Goal: Task Accomplishment & Management: Manage account settings

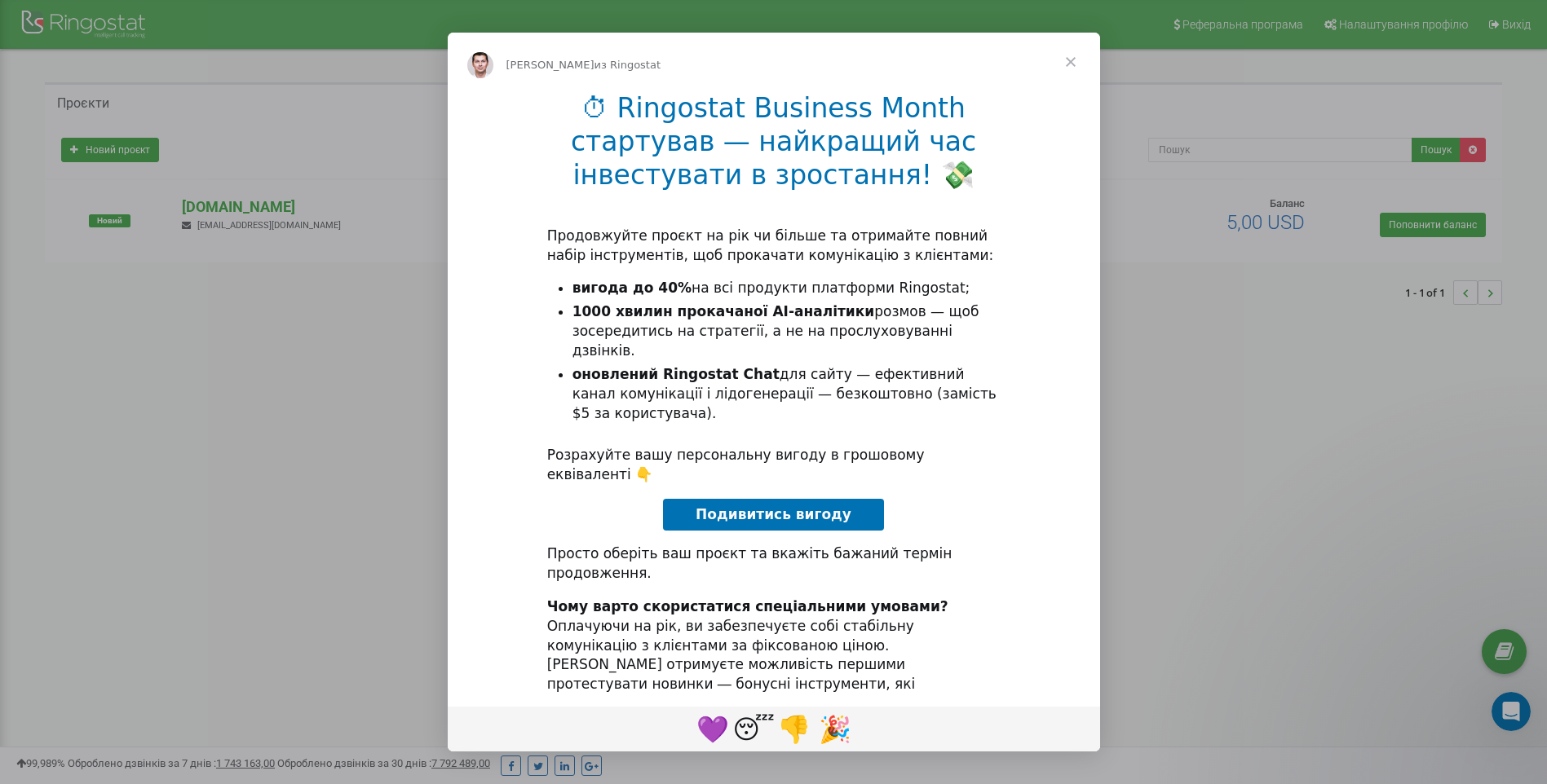
click at [1073, 66] on span "Закрыть" at bounding box center [1070, 62] width 59 height 59
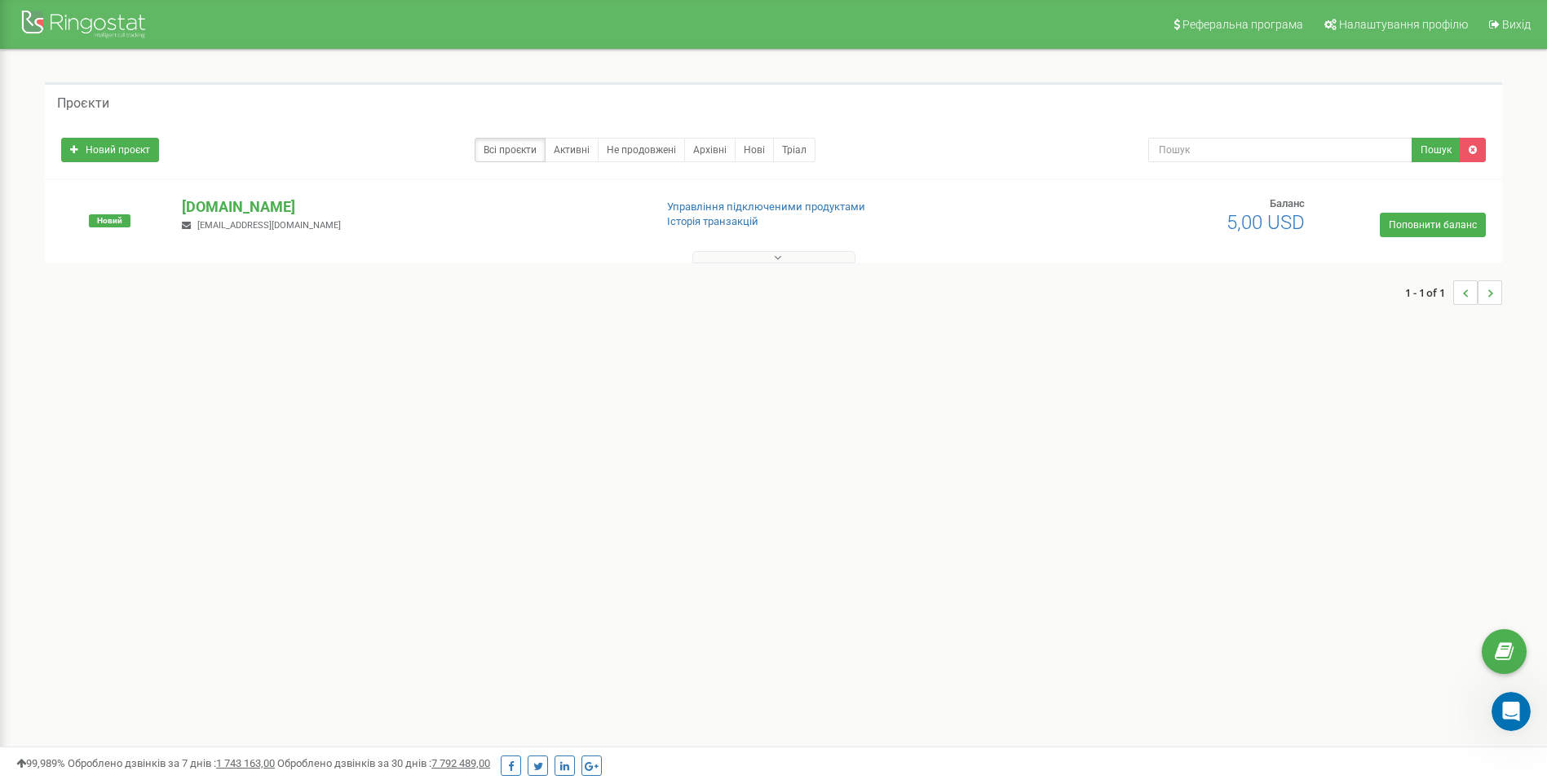
click at [819, 262] on button at bounding box center [774, 257] width 163 height 12
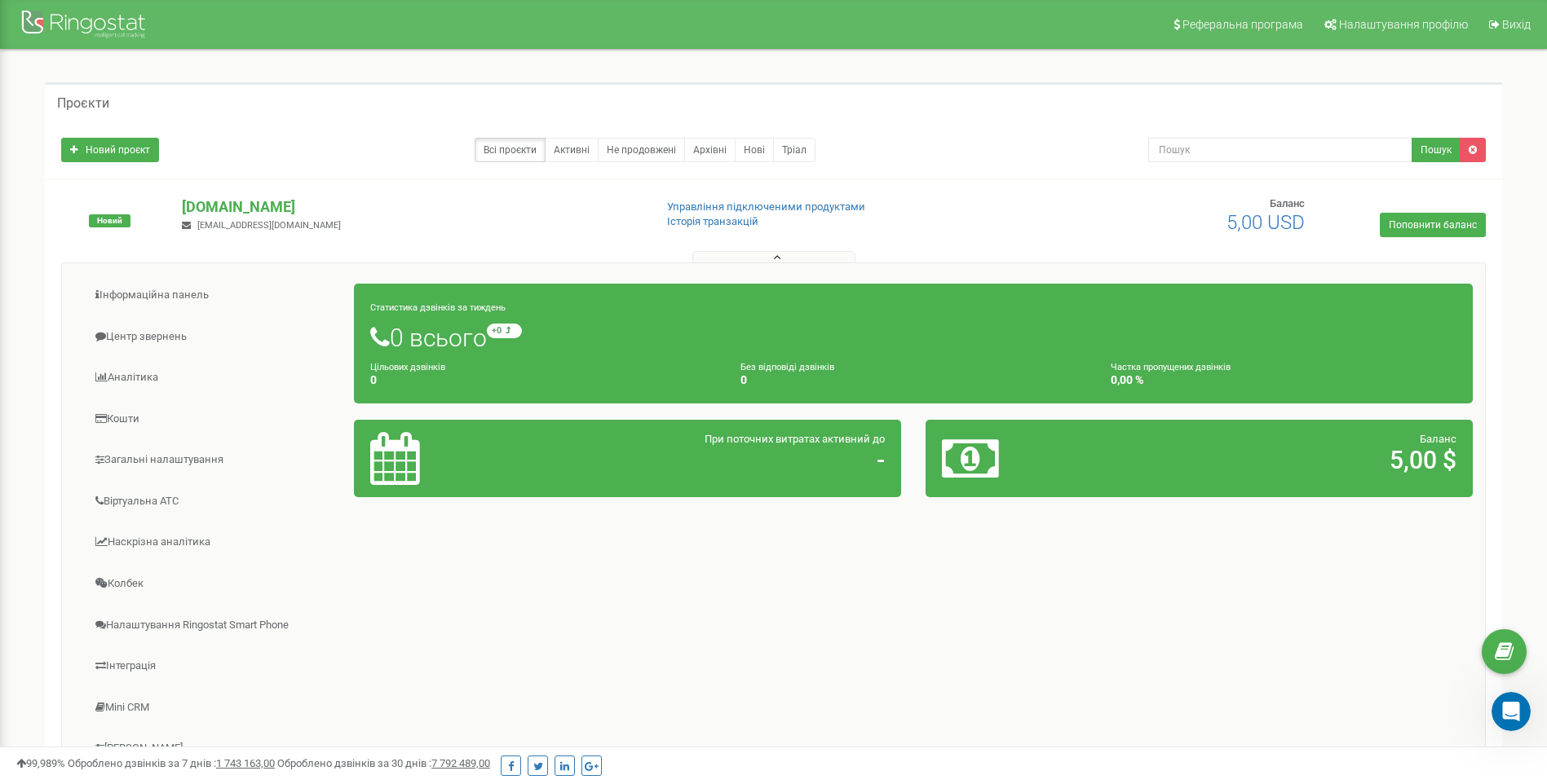
click at [819, 262] on button at bounding box center [774, 257] width 163 height 12
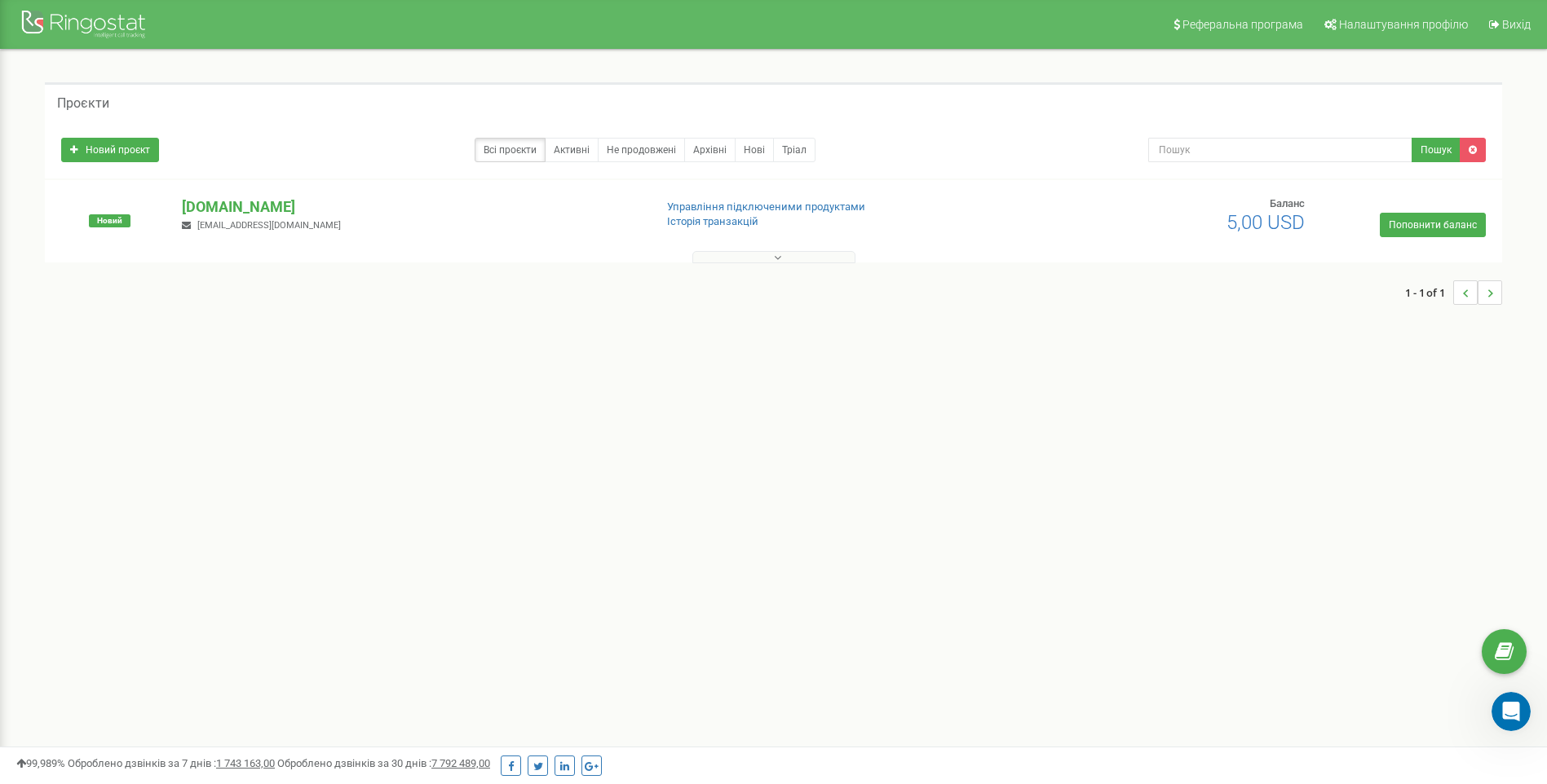
click at [819, 262] on button at bounding box center [774, 257] width 163 height 12
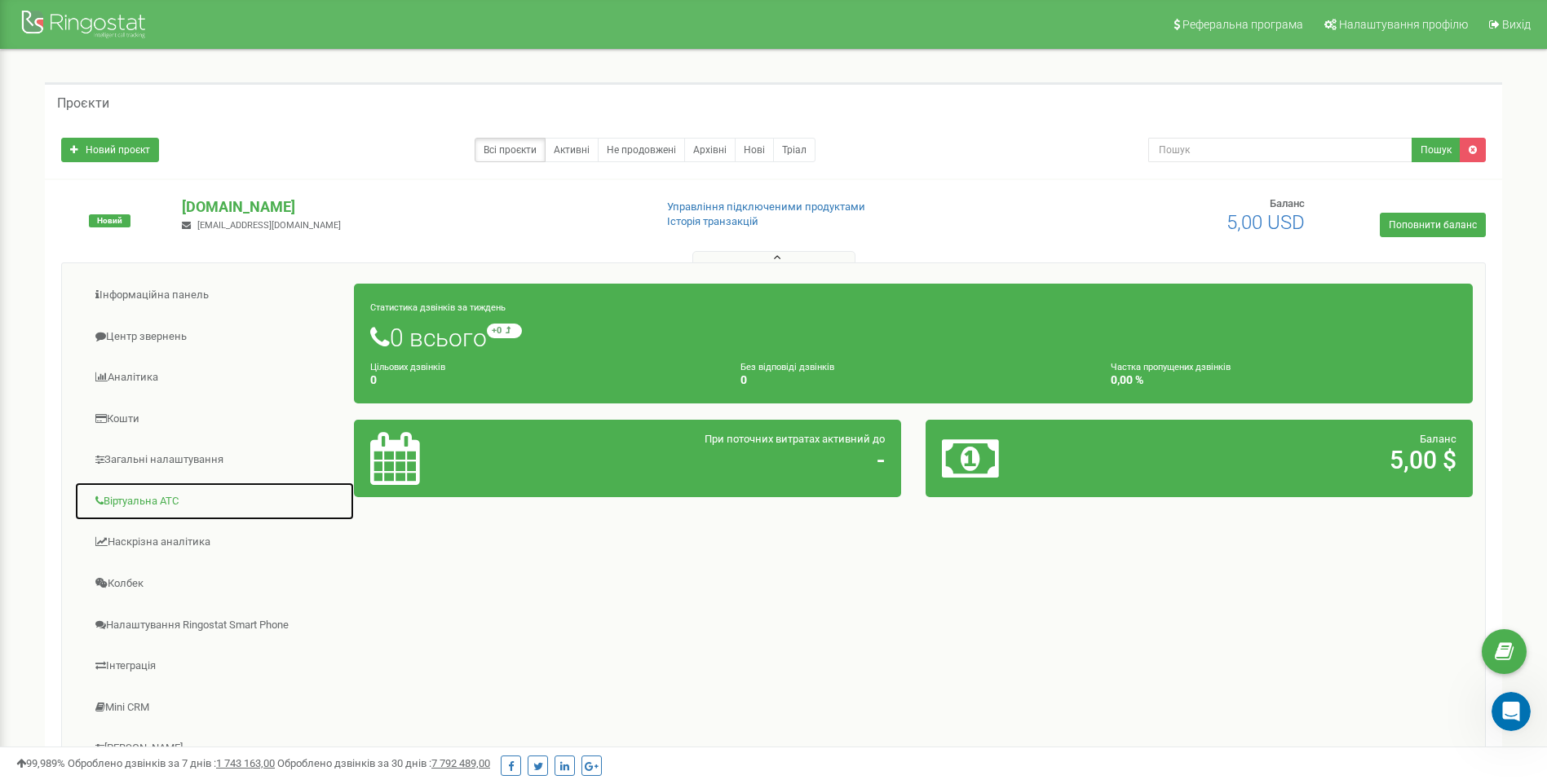
click at [157, 495] on link "Віртуальна АТС" at bounding box center [214, 501] width 280 height 40
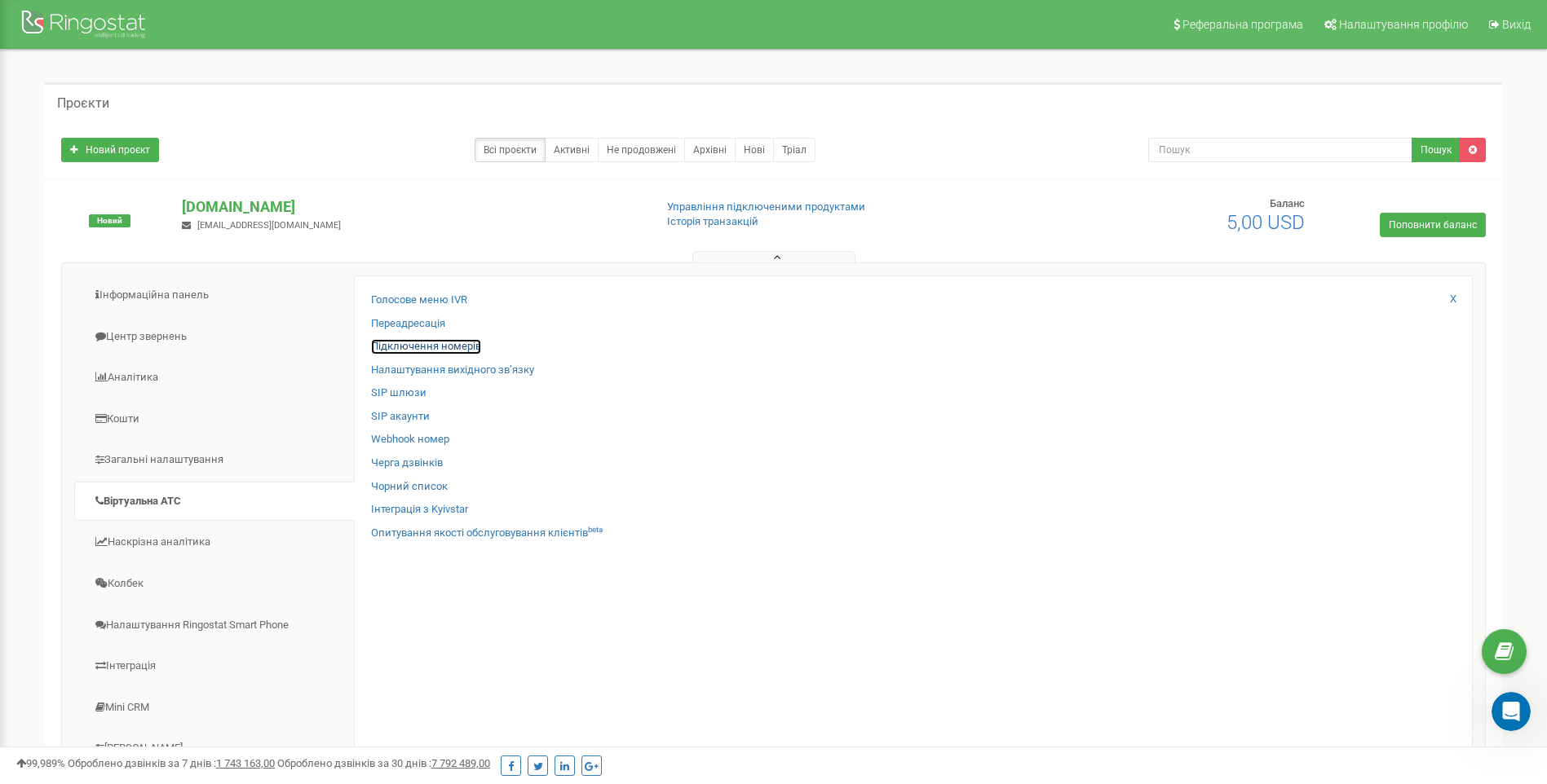
click at [420, 342] on link "Підключення номерів" at bounding box center [426, 347] width 110 height 16
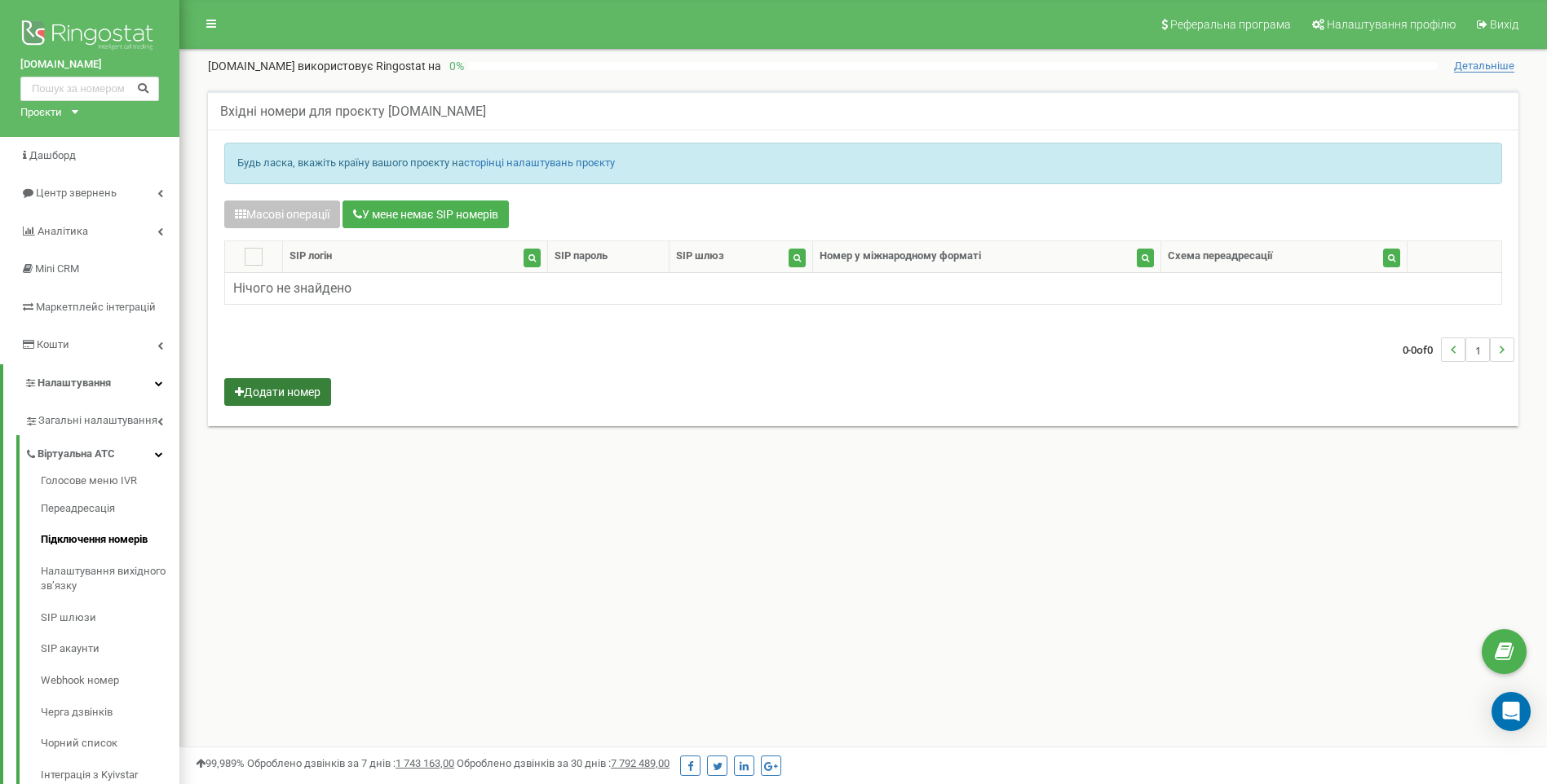
click at [279, 401] on button "Додати номер" at bounding box center [278, 392] width 107 height 28
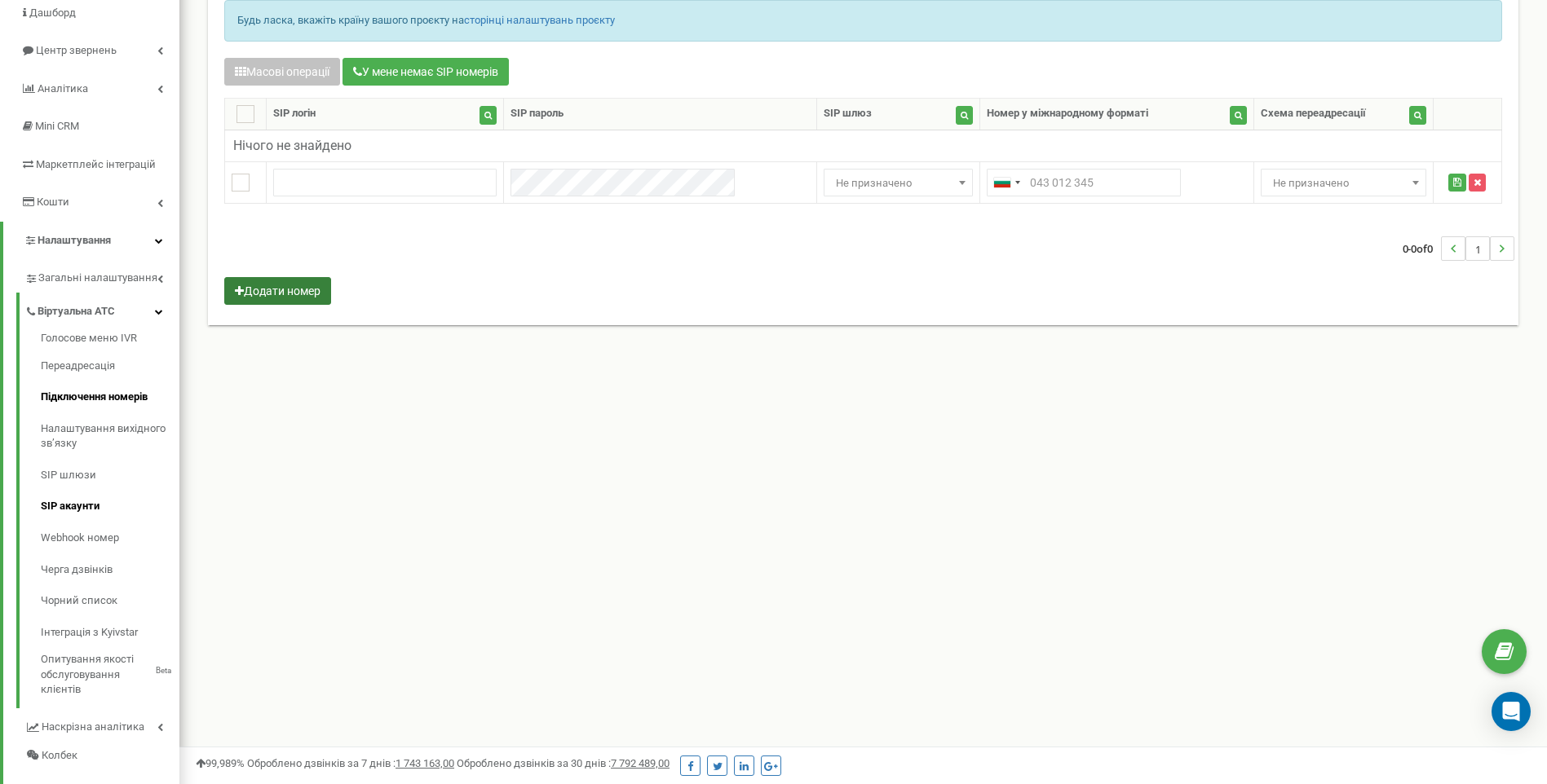
scroll to position [163, 0]
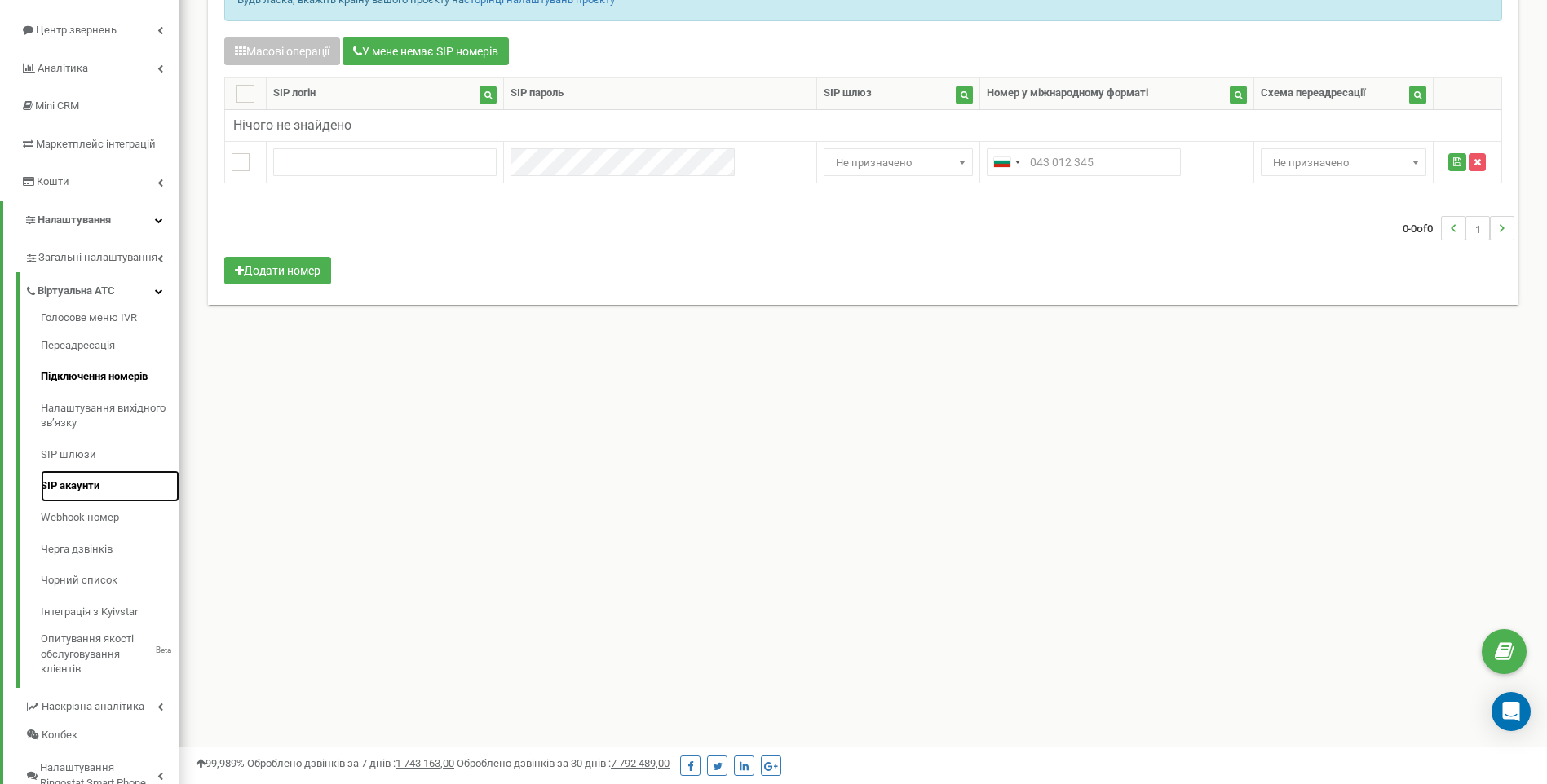
click at [91, 497] on link "SIP акаунти" at bounding box center [110, 486] width 139 height 32
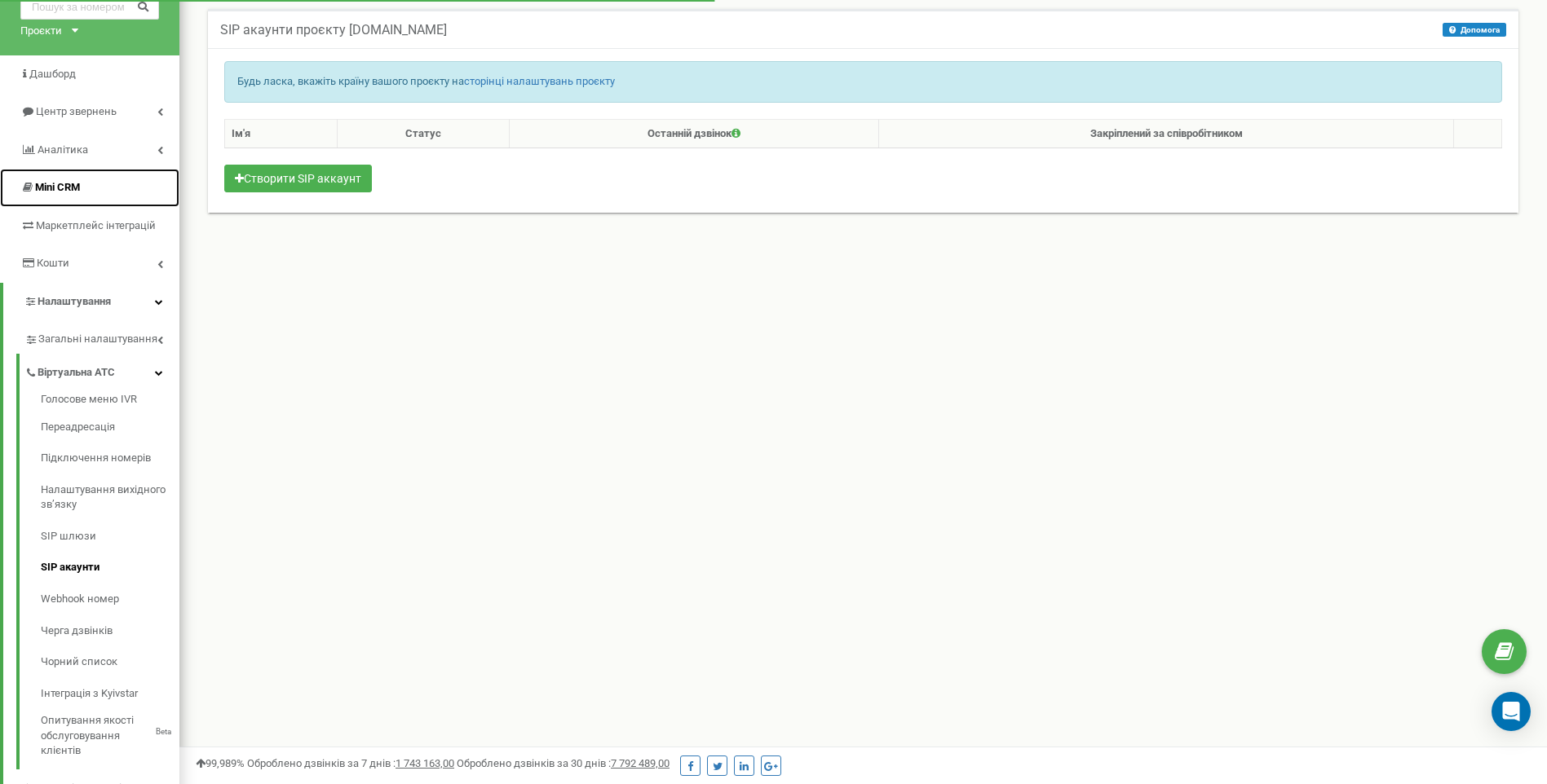
click at [66, 198] on link "Mini CRM" at bounding box center [89, 188] width 180 height 39
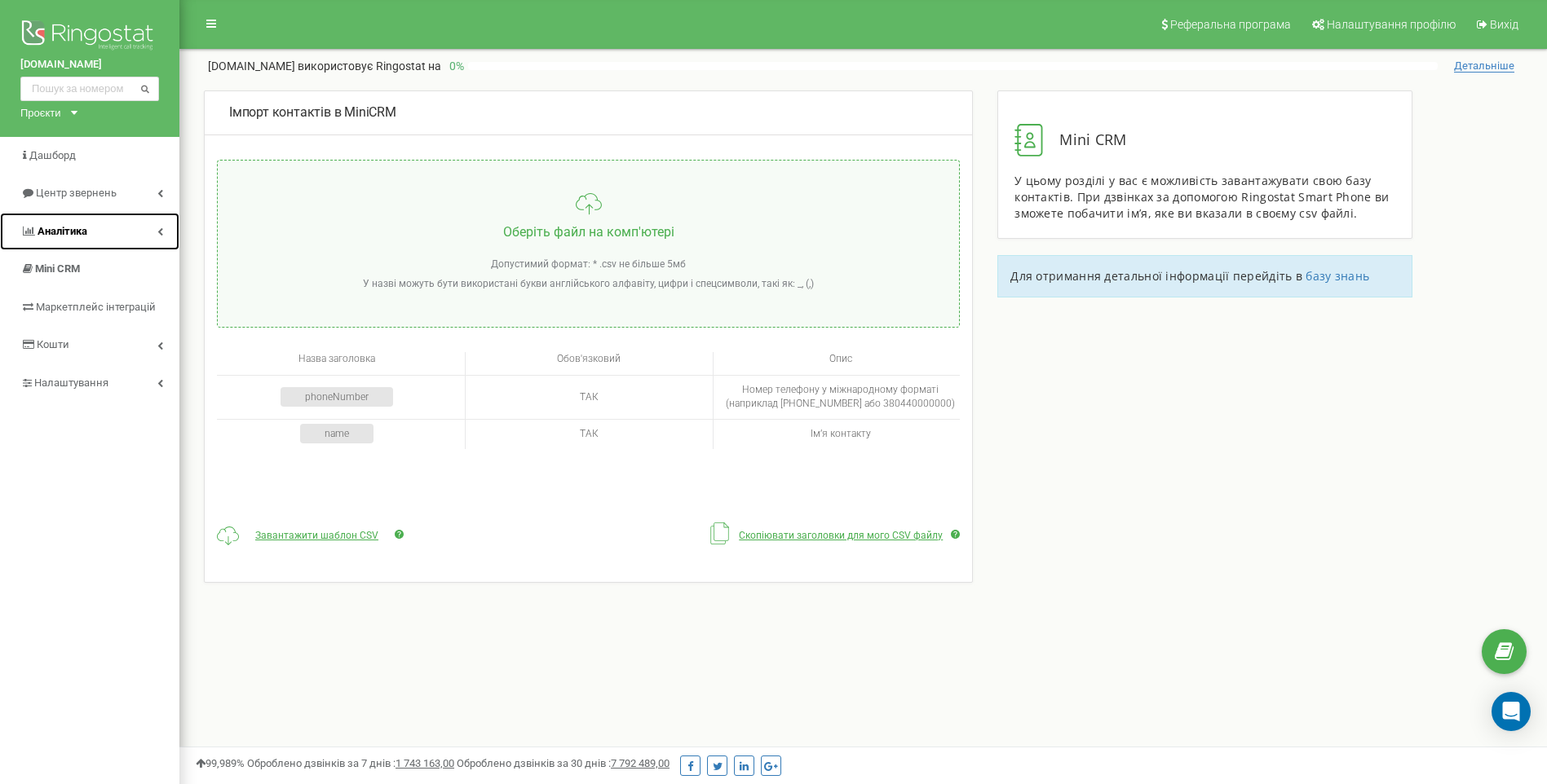
click at [84, 221] on link "Аналiтика" at bounding box center [89, 231] width 180 height 39
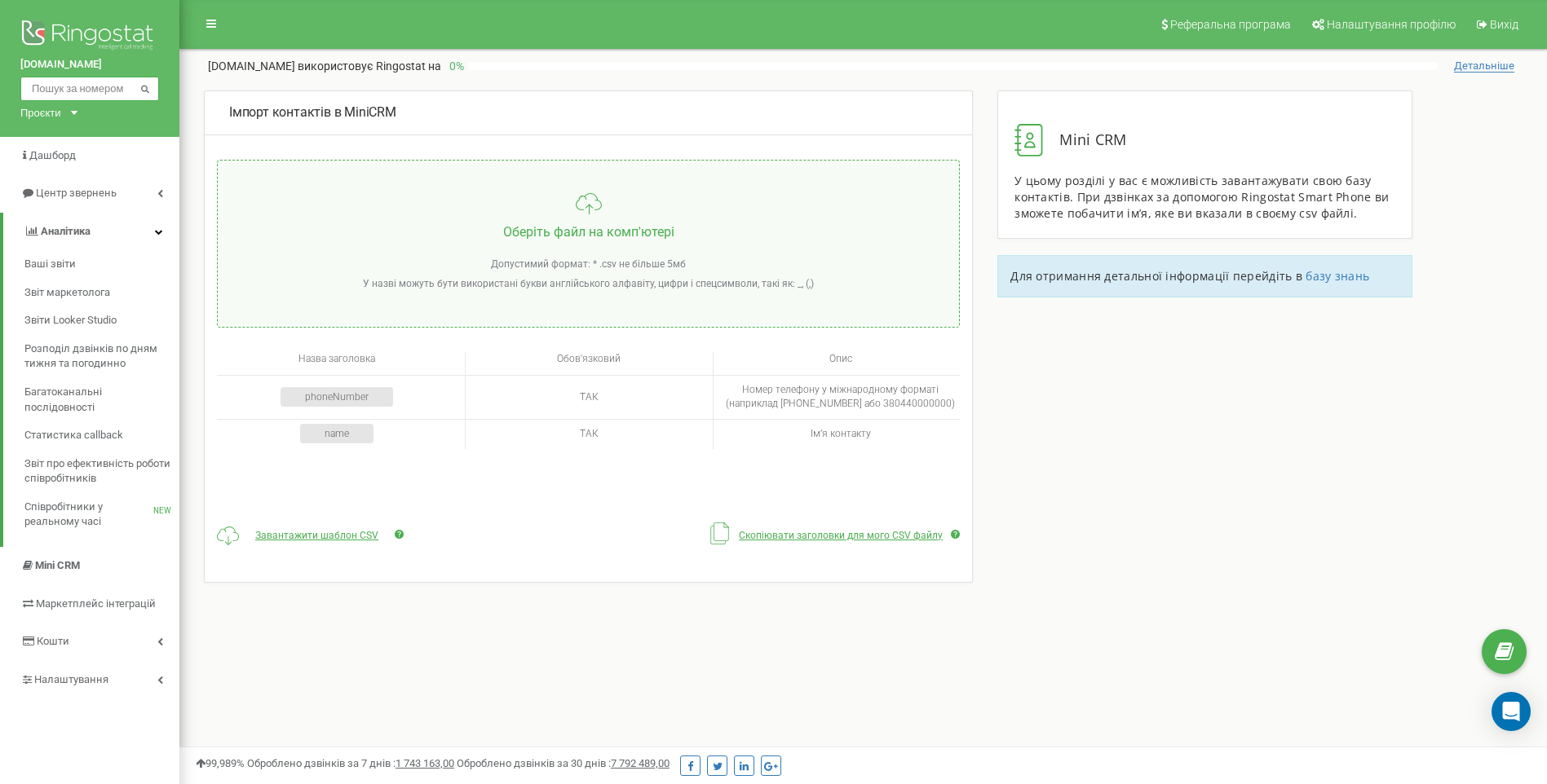
click at [86, 80] on input "text" at bounding box center [90, 88] width 139 height 25
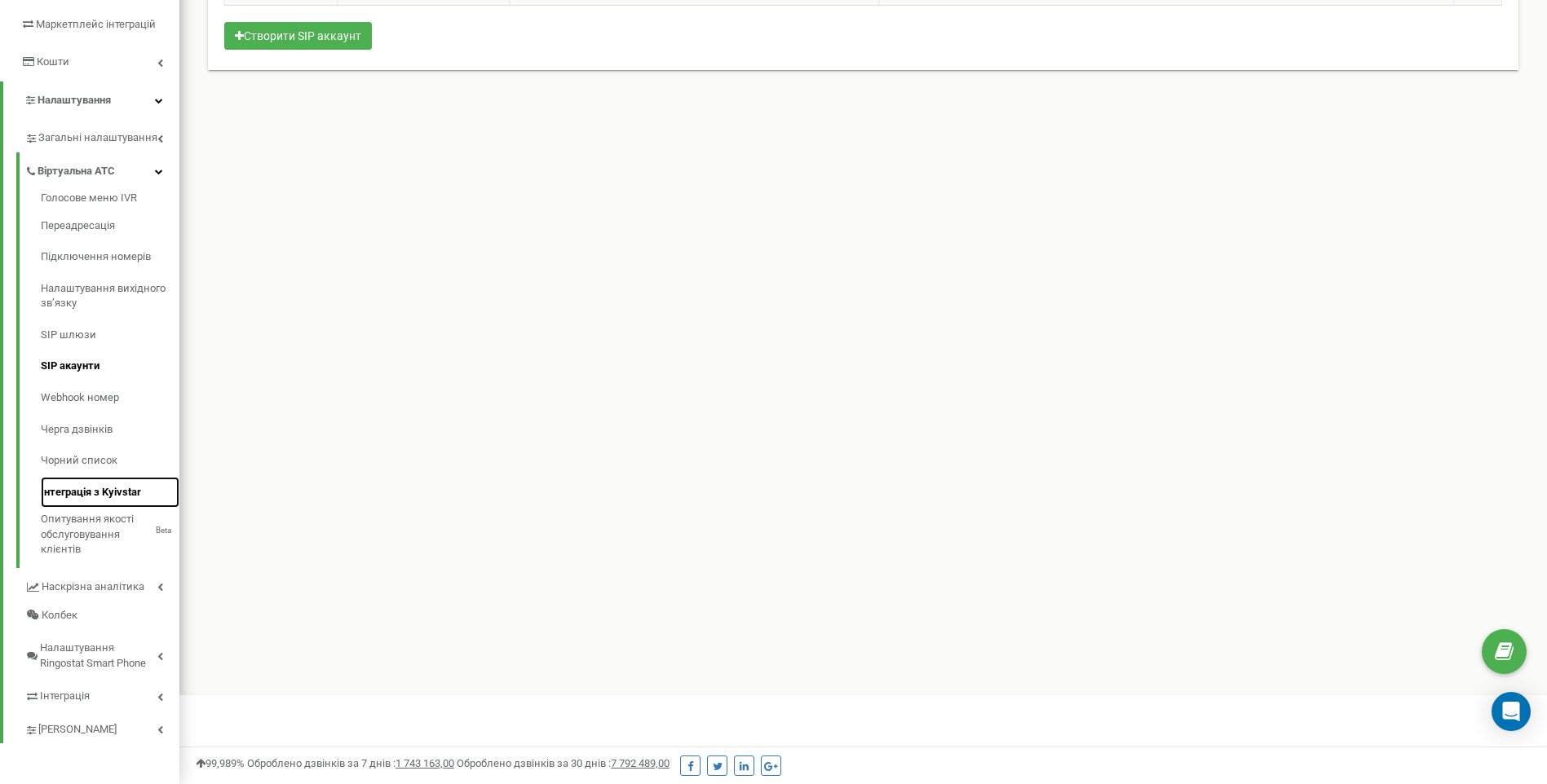
click at [147, 487] on link "Інтеграція з Kyivstar" at bounding box center [110, 492] width 139 height 32
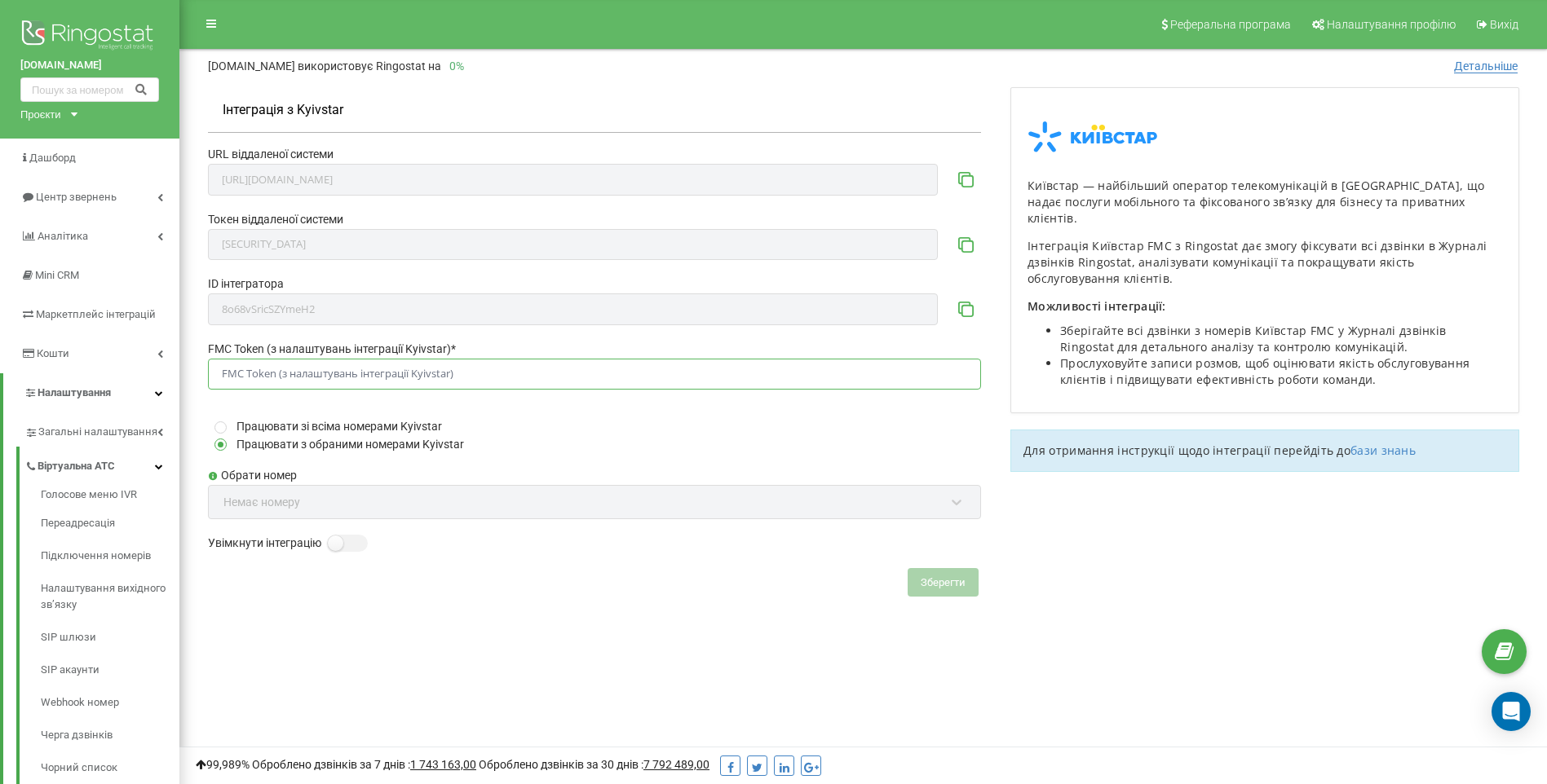
click at [517, 371] on input "FMC Token (з налаштувань інтеграції Kyivstar) *" at bounding box center [594, 374] width 773 height 32
click at [881, 372] on input "FMC Token (з налаштувань інтеграції Kyivstar) *" at bounding box center [594, 374] width 773 height 32
click at [447, 504] on div "Обрати номер Немає номеру" at bounding box center [594, 500] width 773 height 67
click at [346, 532] on div at bounding box center [594, 527] width 773 height 16
click at [342, 536] on label at bounding box center [335, 536] width 14 height 2
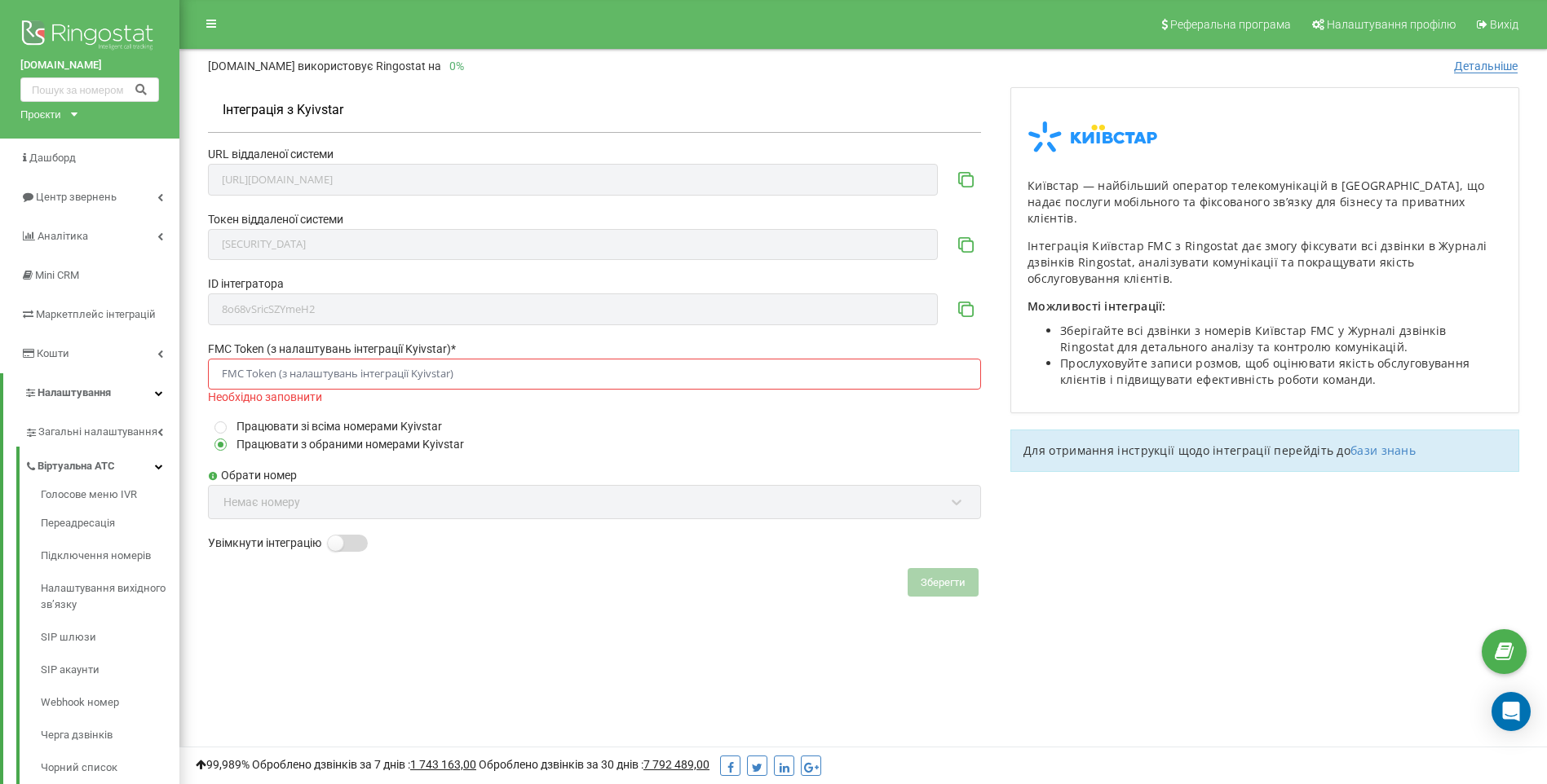
click at [0, 0] on input "Увімкнути інтеграцію" at bounding box center [0, 0] width 0 height 0
click at [351, 505] on div "Обрати номер Немає номеру" at bounding box center [594, 500] width 773 height 67
drag, startPoint x: 266, startPoint y: 356, endPoint x: 275, endPoint y: 358, distance: 9.2
click at [266, 357] on label "FMC Token (з налаштувань інтеграції Kyivstar) *" at bounding box center [594, 349] width 773 height 18
click at [289, 367] on input "FMC Token (з налаштувань інтеграції Kyivstar) *" at bounding box center [594, 374] width 773 height 32
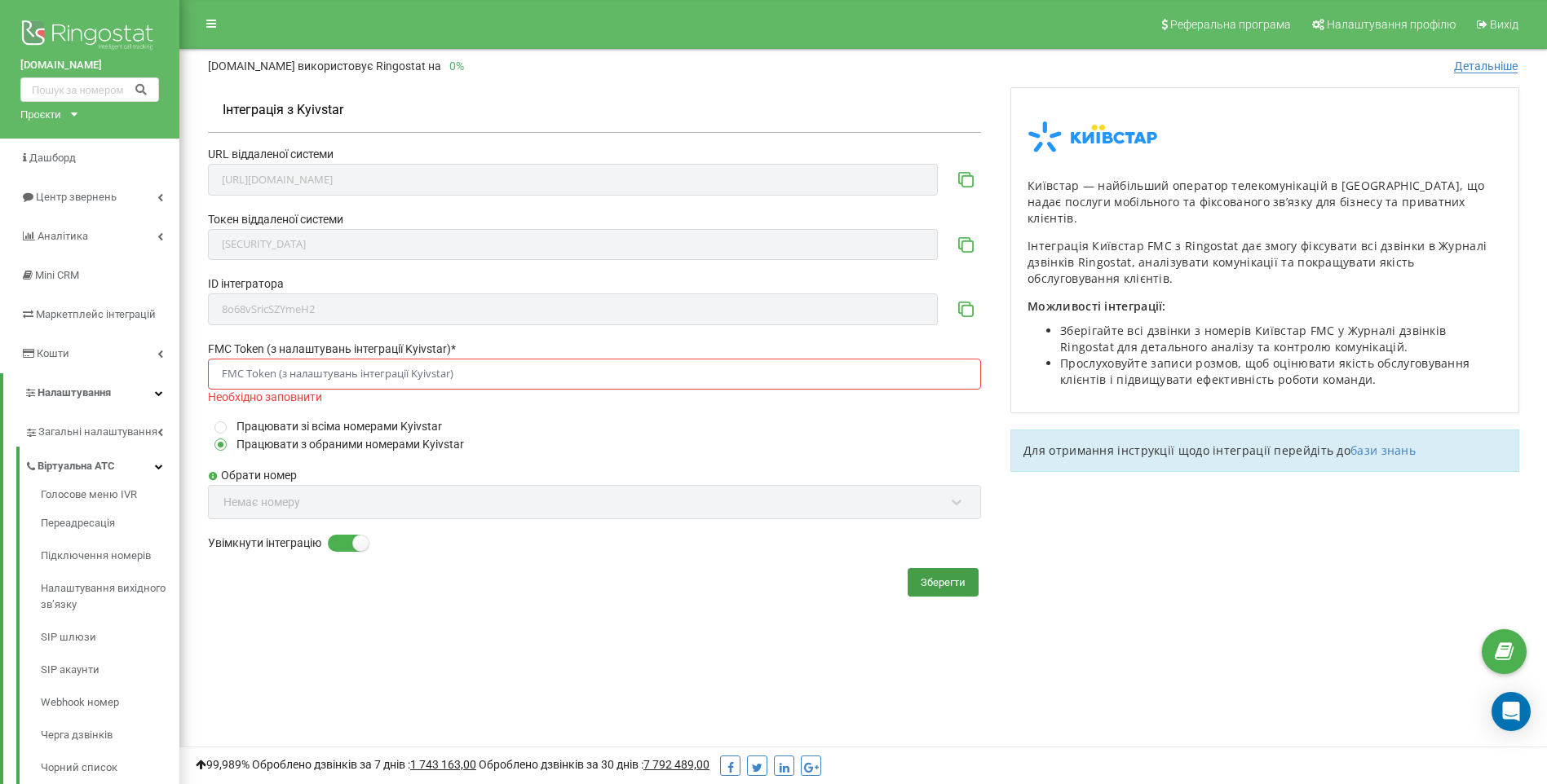
click at [299, 369] on input "FMC Token (з налаштувань інтеграції Kyivstar) *" at bounding box center [594, 374] width 773 height 32
drag, startPoint x: 639, startPoint y: 368, endPoint x: 666, endPoint y: 373, distance: 27.5
click at [640, 368] on input "FMC Token (з налаштувань інтеграції Kyivstar) *" at bounding box center [594, 374] width 773 height 32
click at [1487, 75] on div "Реферальна програма Налаштування профілю Вихід simsms877.org використовує Ringo…" at bounding box center [863, 488] width 1367 height 978
click at [1478, 66] on span "Детальніше" at bounding box center [1485, 66] width 64 height 14
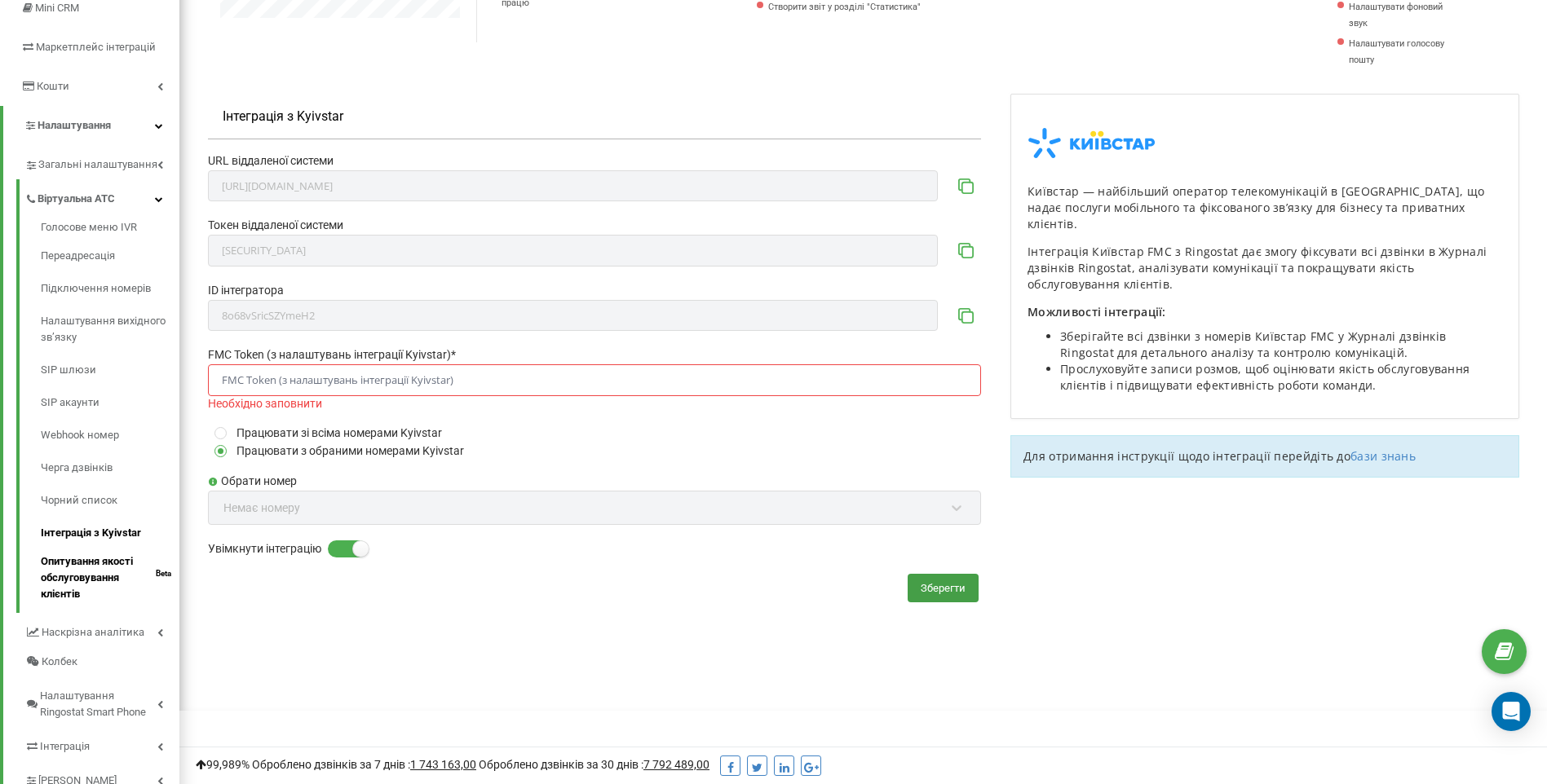
scroll to position [238, 0]
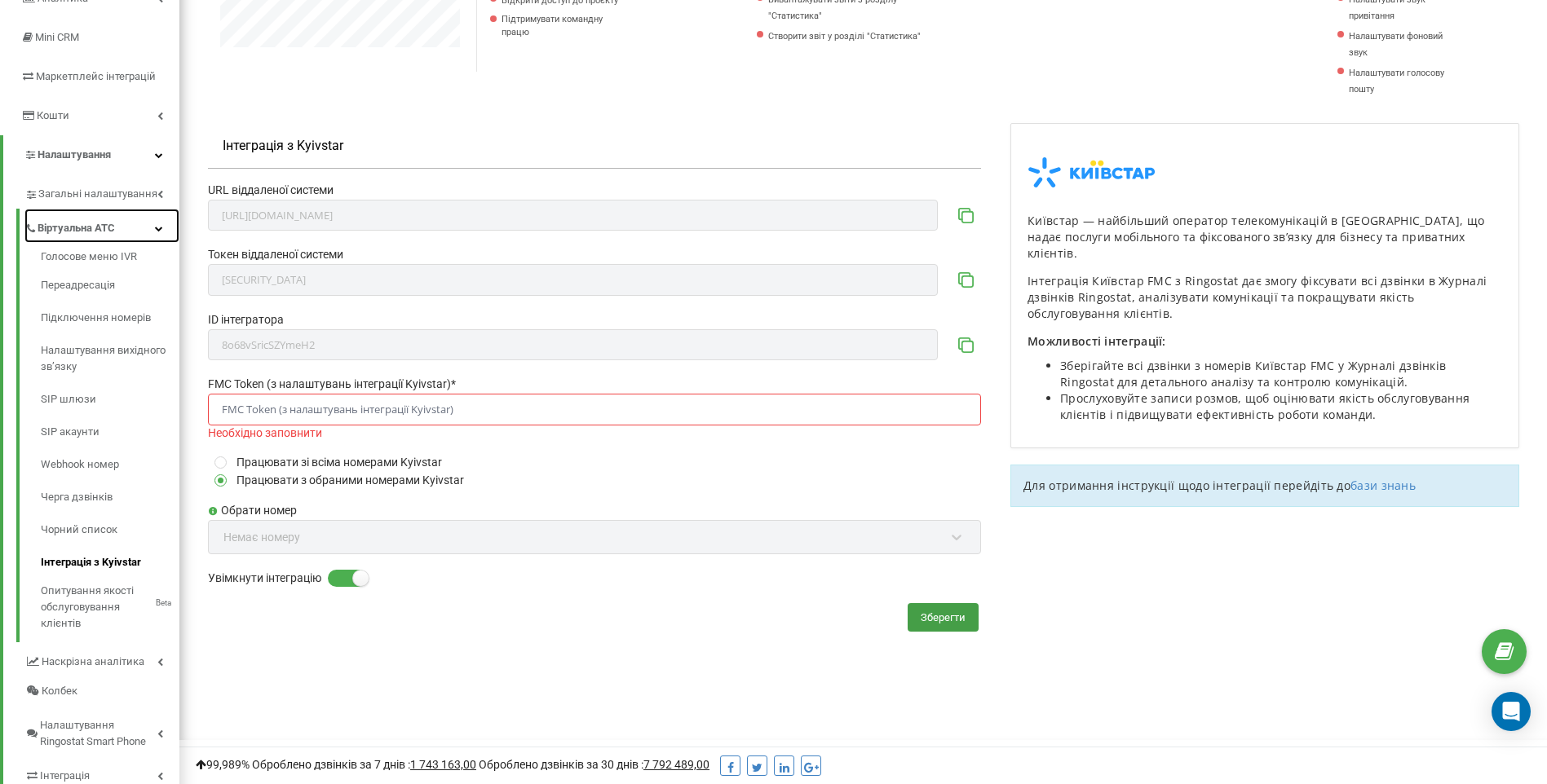
click at [62, 225] on span "Віртуальна АТС" at bounding box center [76, 228] width 77 height 16
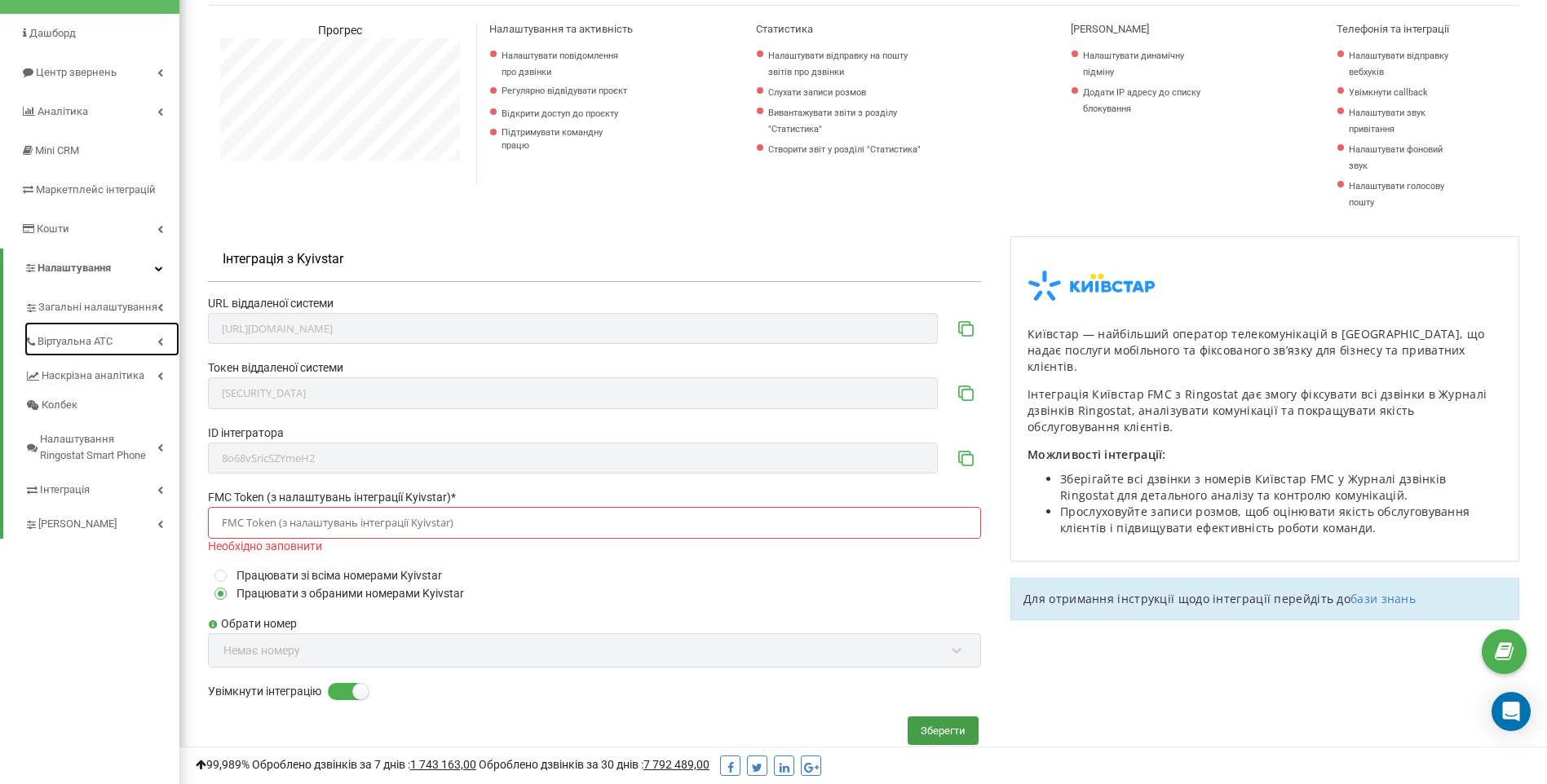
scroll to position [0, 0]
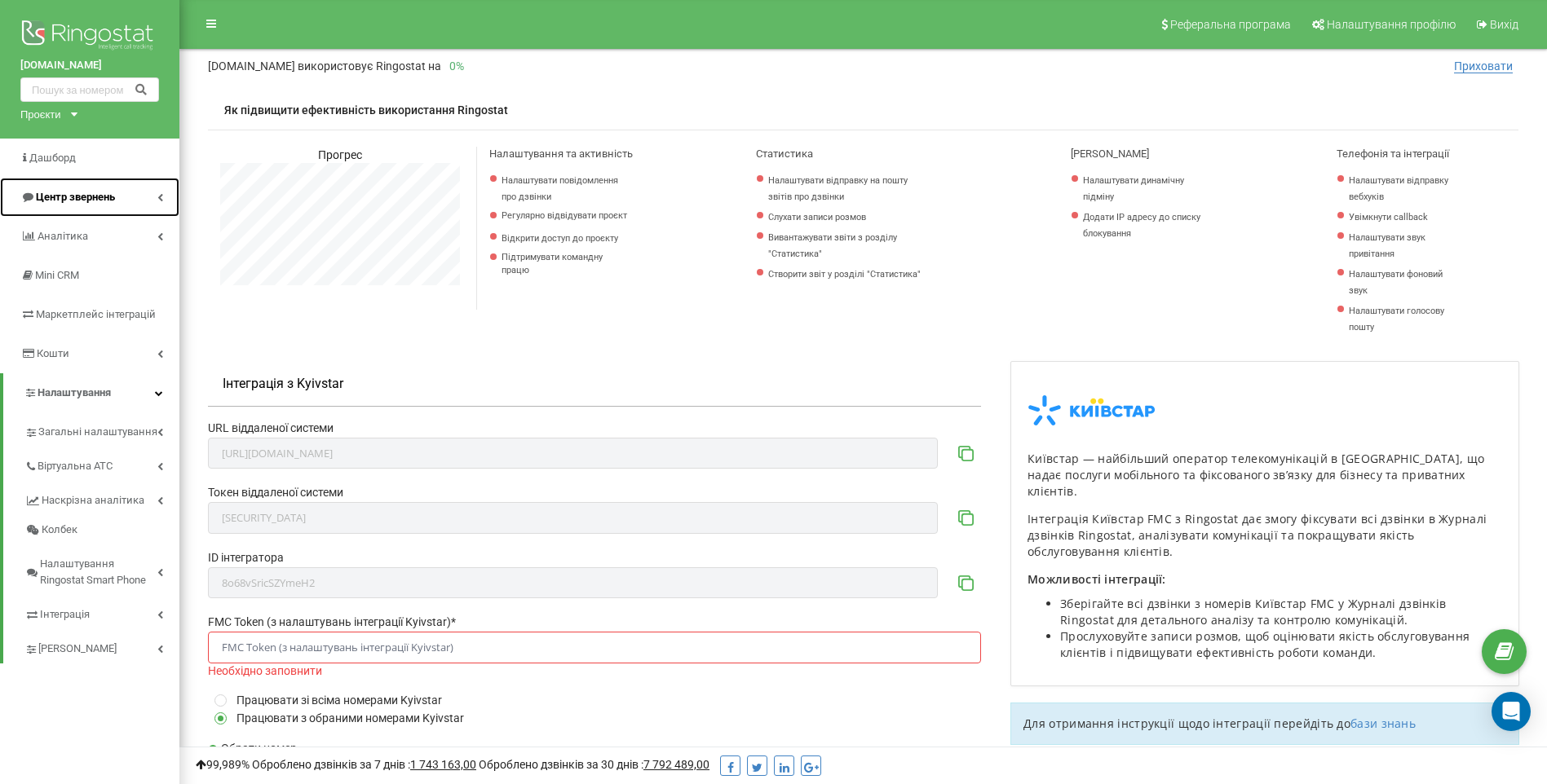
click at [72, 209] on link "Центр звернень" at bounding box center [89, 196] width 180 height 39
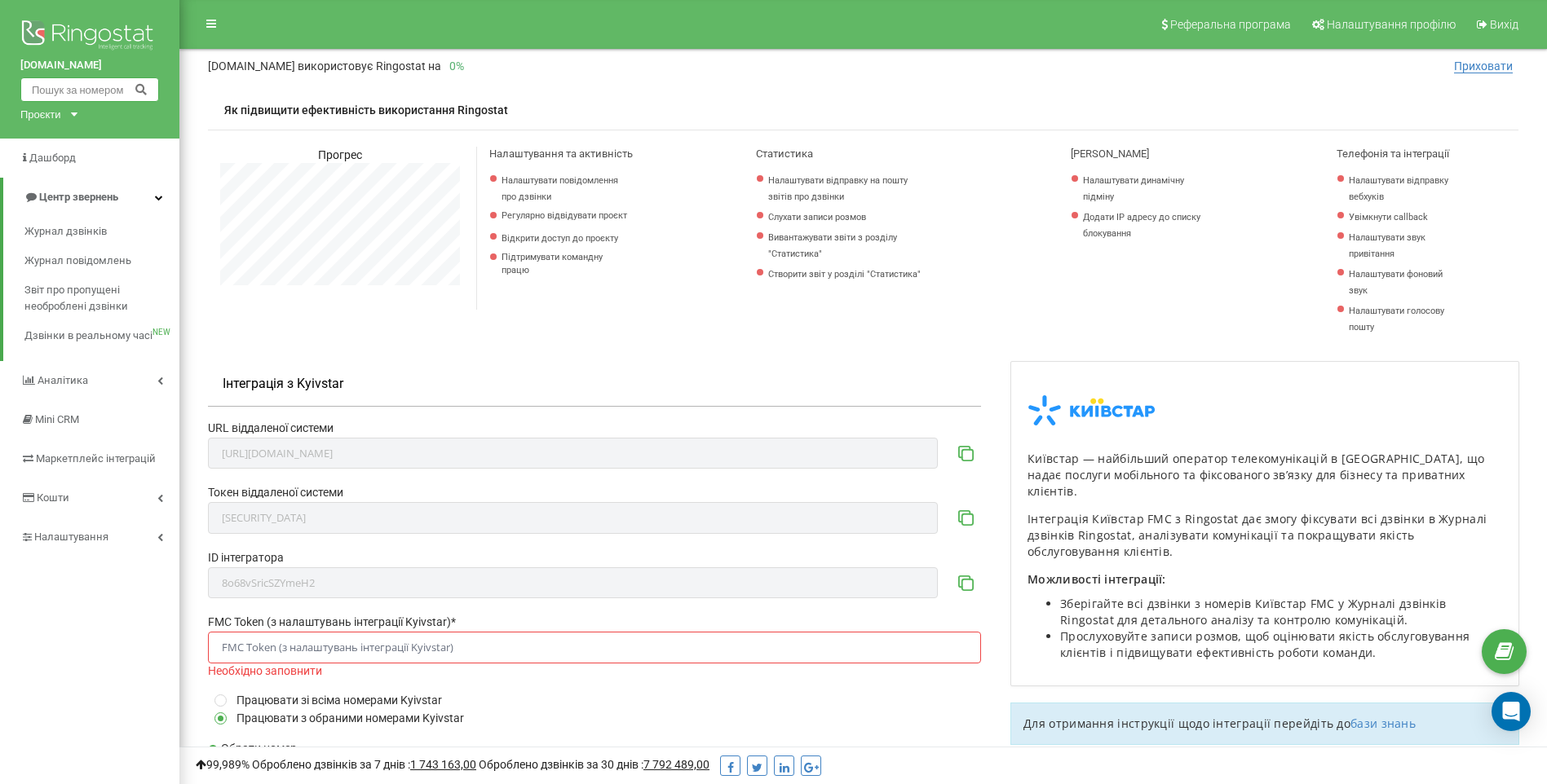
click at [80, 94] on input "text" at bounding box center [90, 89] width 139 height 25
type input "380"
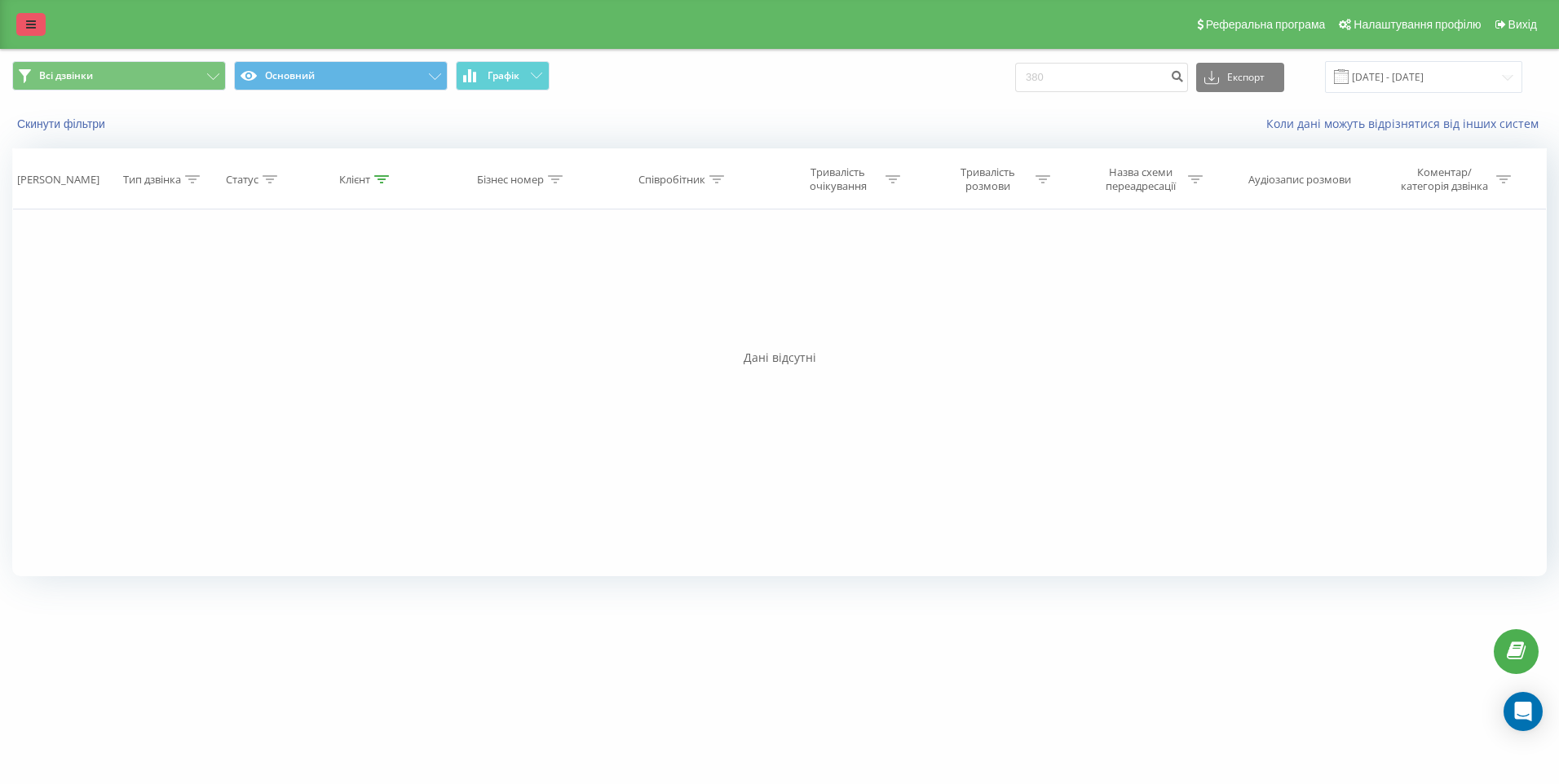
click at [27, 26] on icon at bounding box center [31, 24] width 10 height 11
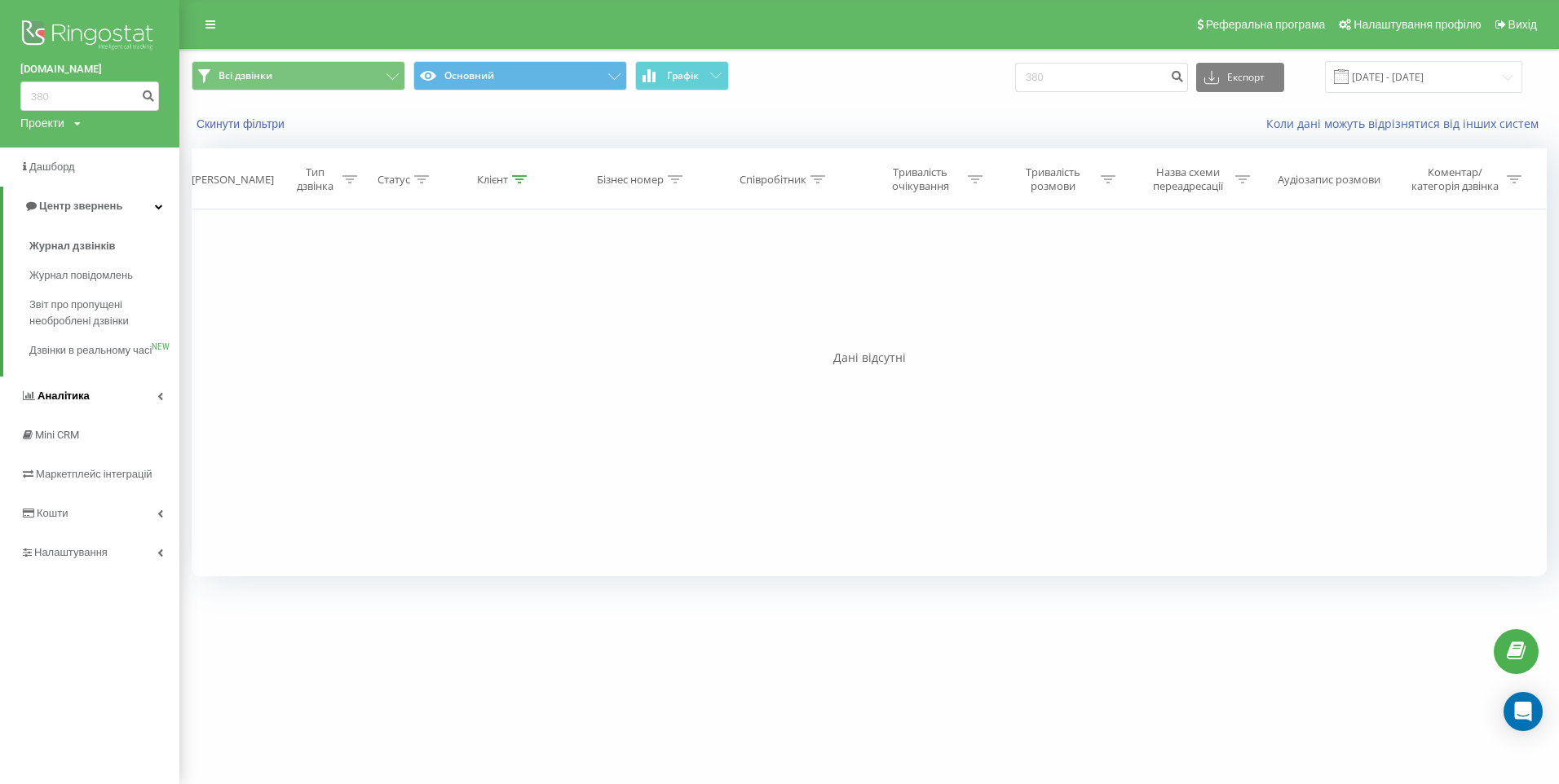
click at [157, 400] on icon at bounding box center [160, 396] width 6 height 8
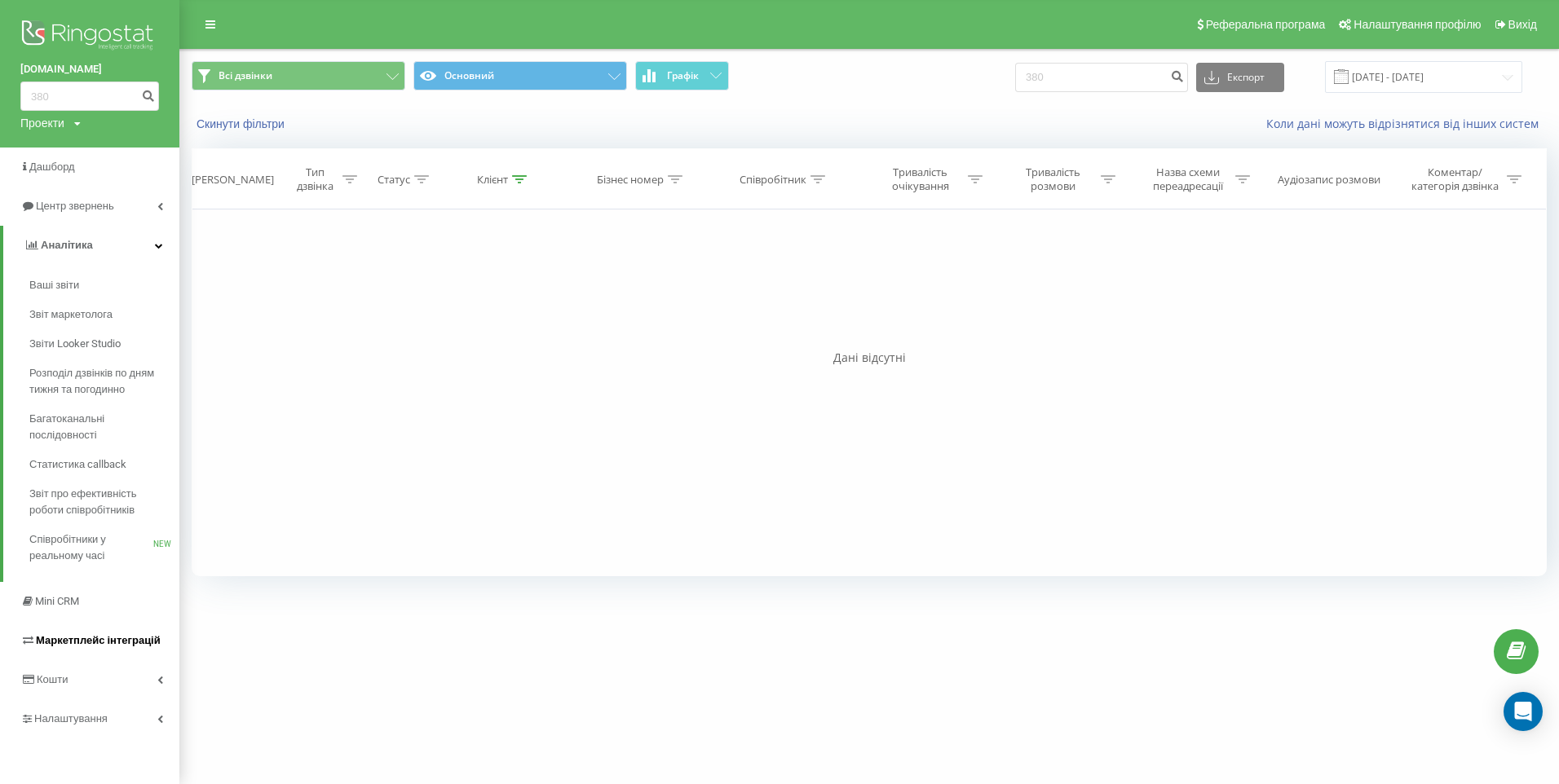
click at [135, 660] on link "Маркетплейс інтеграцій" at bounding box center [89, 640] width 180 height 39
click at [134, 667] on link "Кошти" at bounding box center [89, 679] width 180 height 39
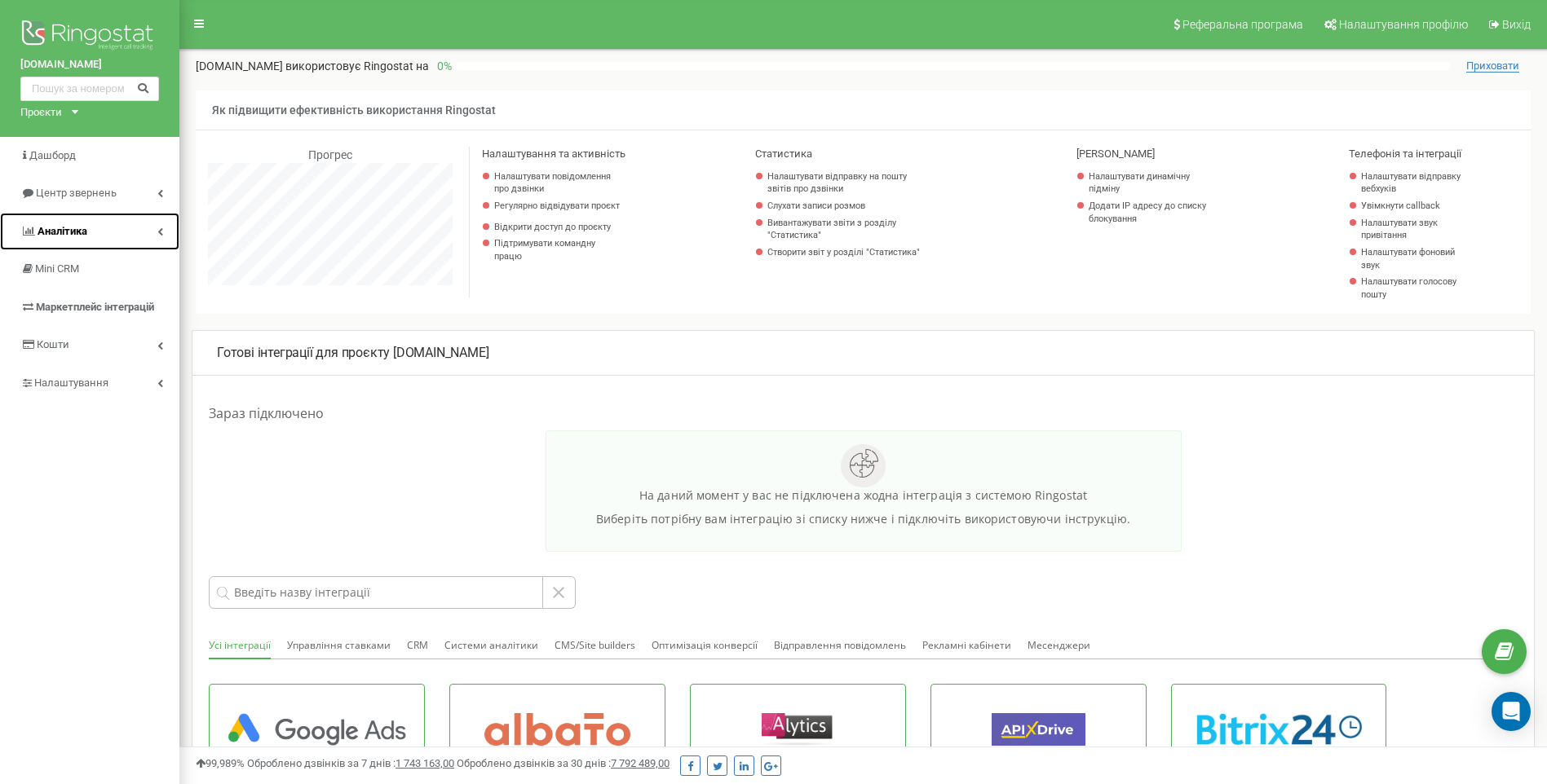
click at [62, 225] on span "Аналiтика" at bounding box center [63, 231] width 50 height 12
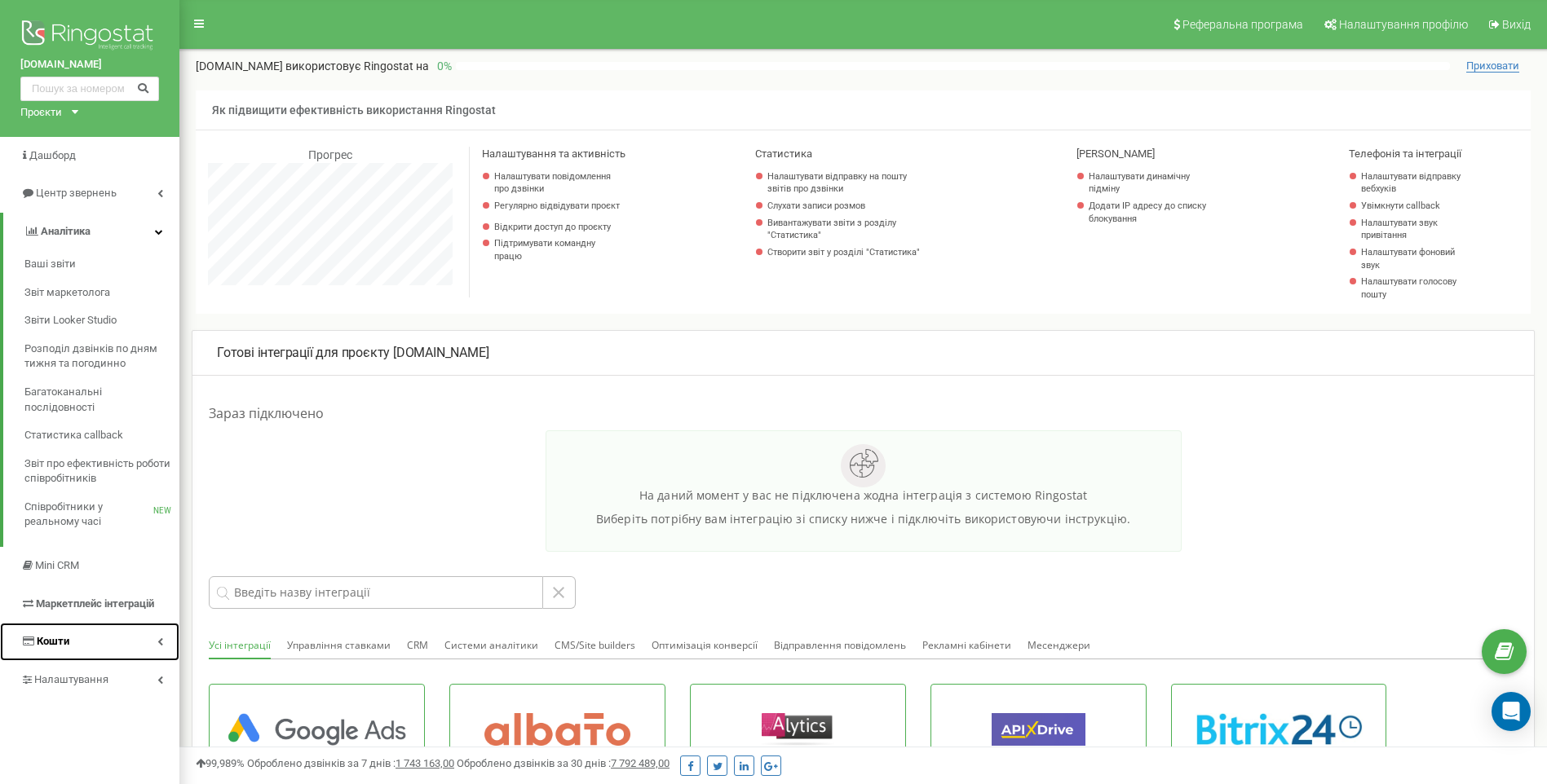
click at [65, 649] on link "Кошти" at bounding box center [89, 641] width 180 height 39
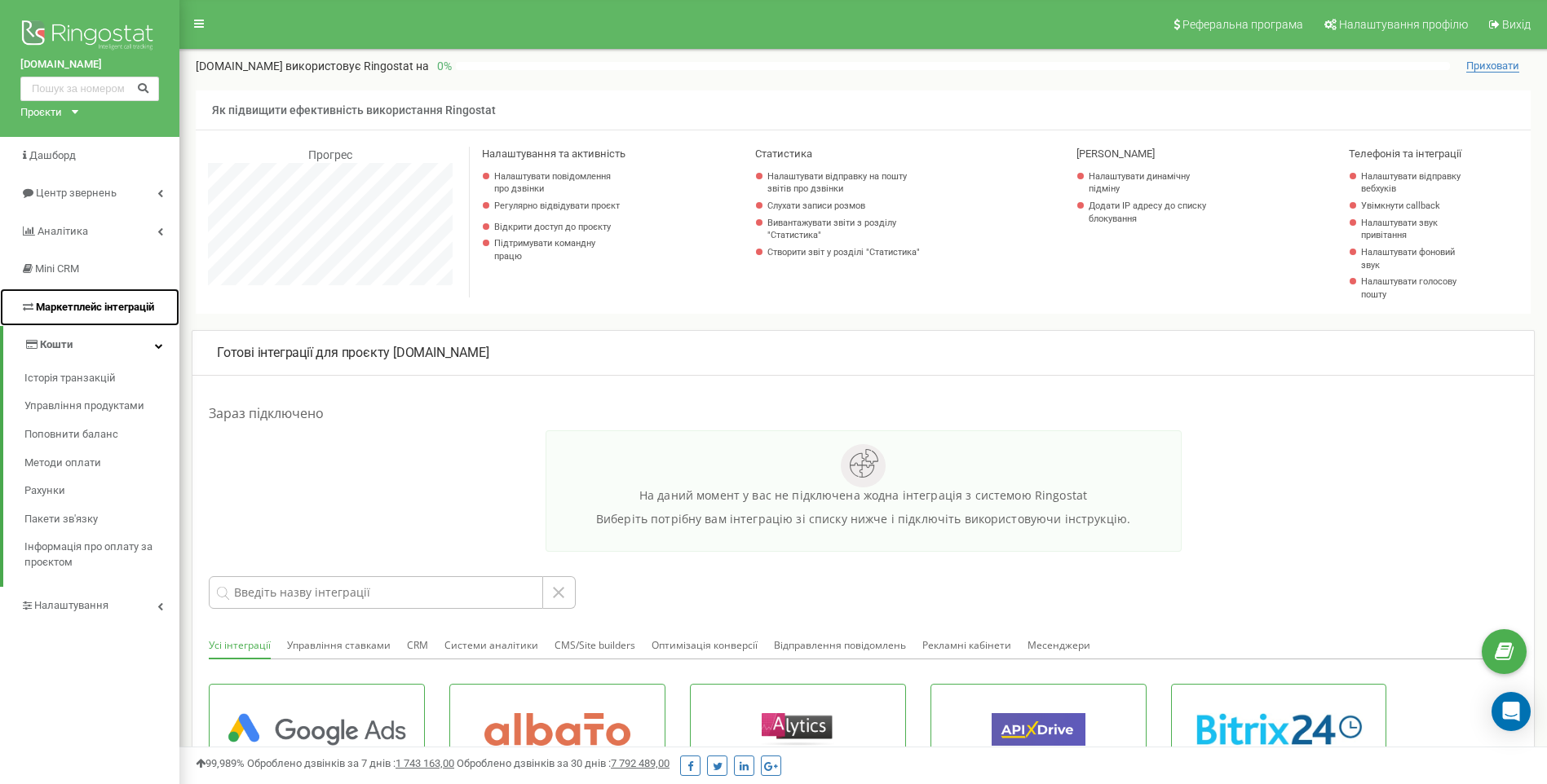
click at [44, 307] on span "Маркетплейс інтеграцій" at bounding box center [94, 307] width 118 height 12
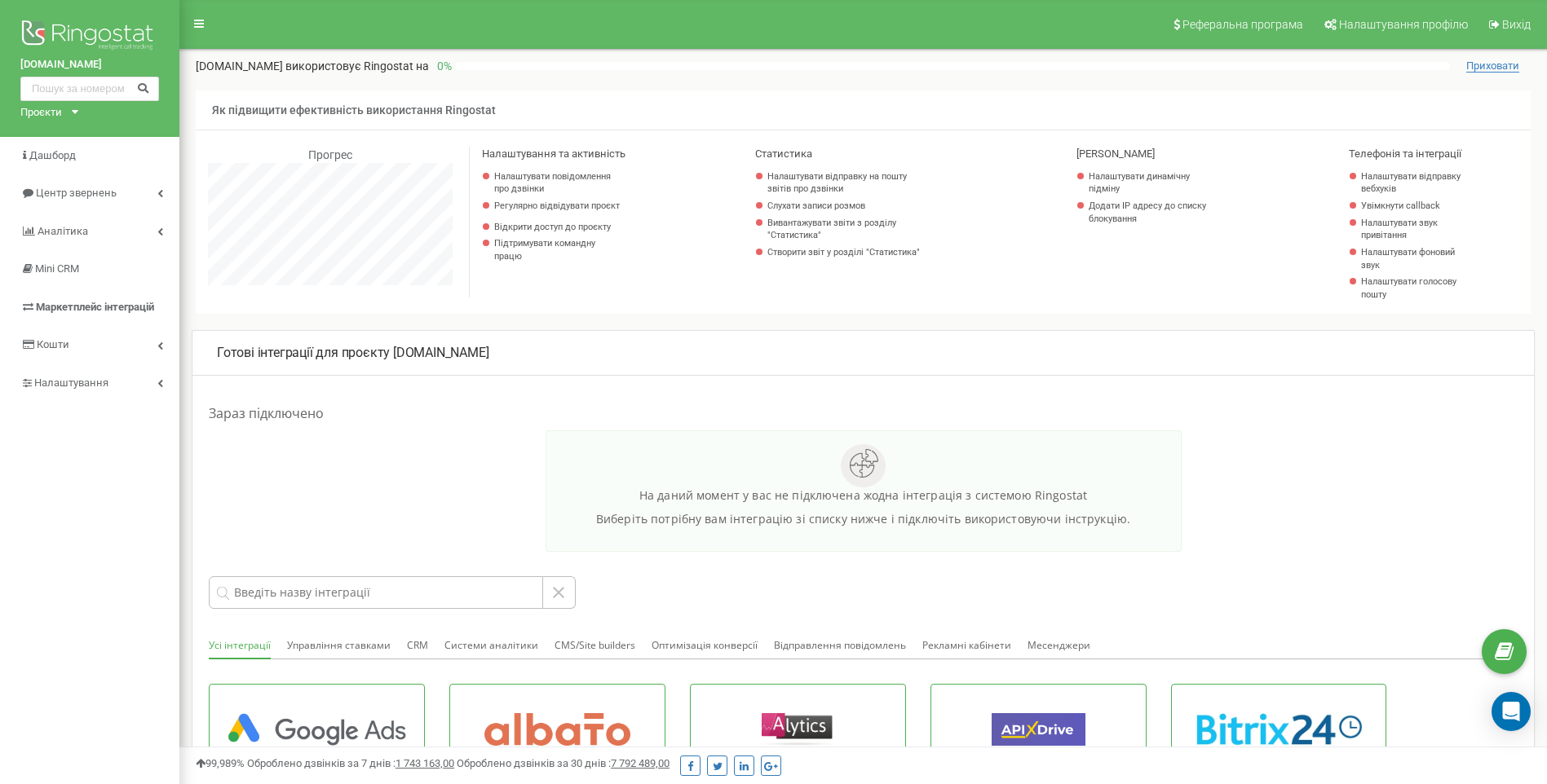
scroll to position [978, 1367]
click at [110, 347] on link "Кошти" at bounding box center [89, 344] width 180 height 39
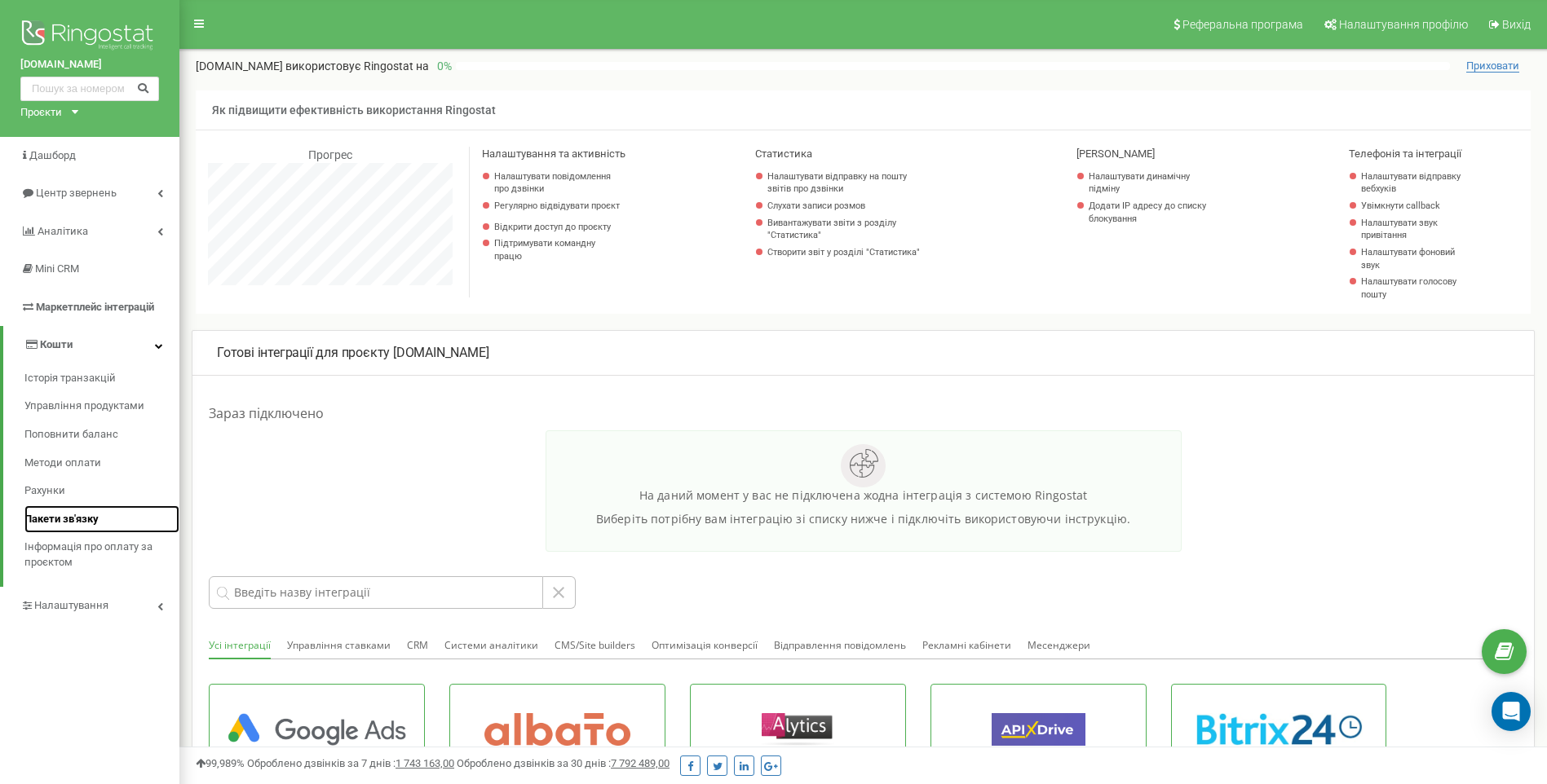
click at [54, 509] on link "Пакети зв'язку" at bounding box center [102, 519] width 155 height 29
click at [72, 494] on link "Рахунки" at bounding box center [102, 490] width 155 height 29
click at [88, 471] on link "Методи оплати" at bounding box center [102, 462] width 155 height 29
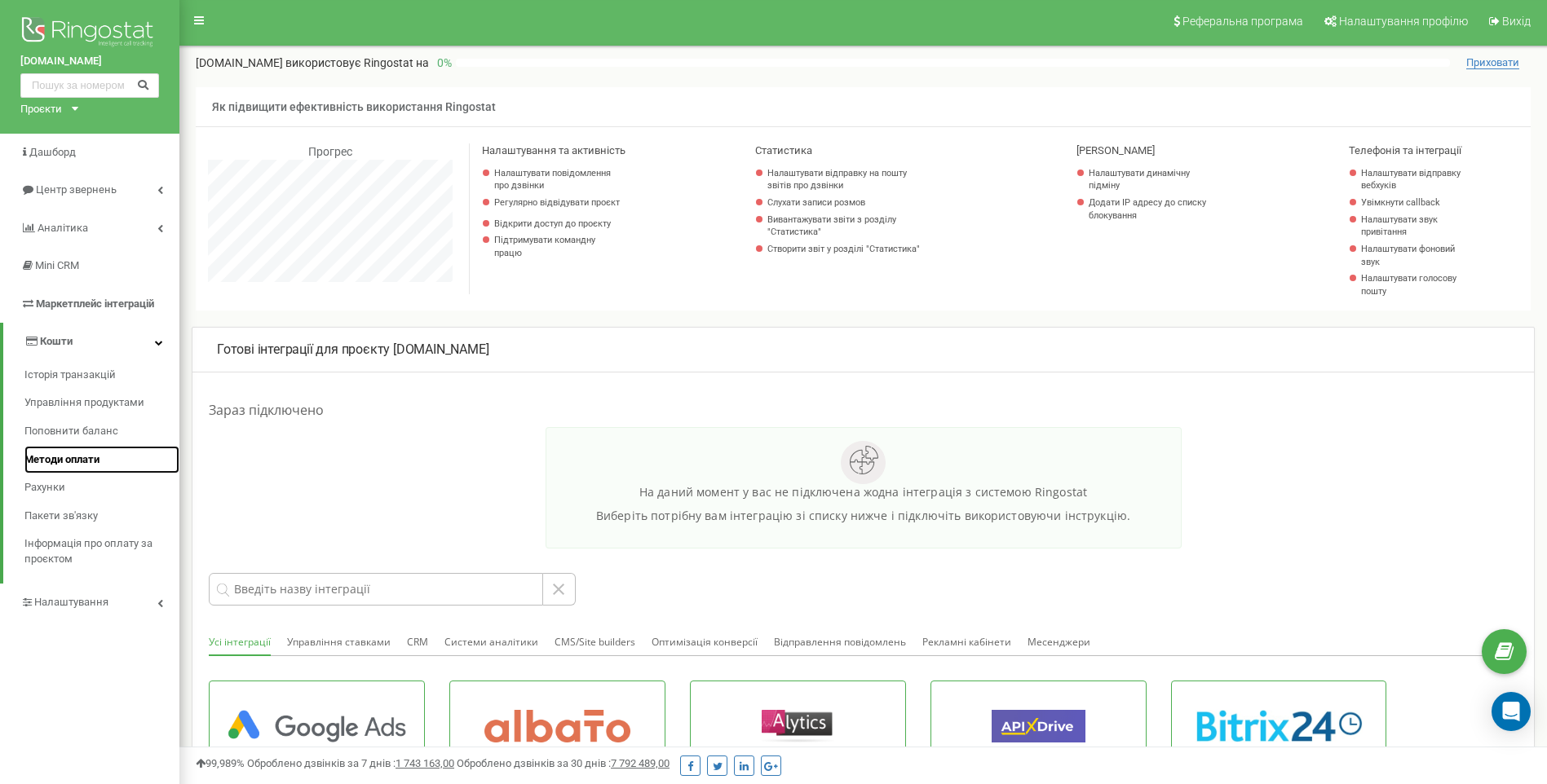
scroll to position [0, 0]
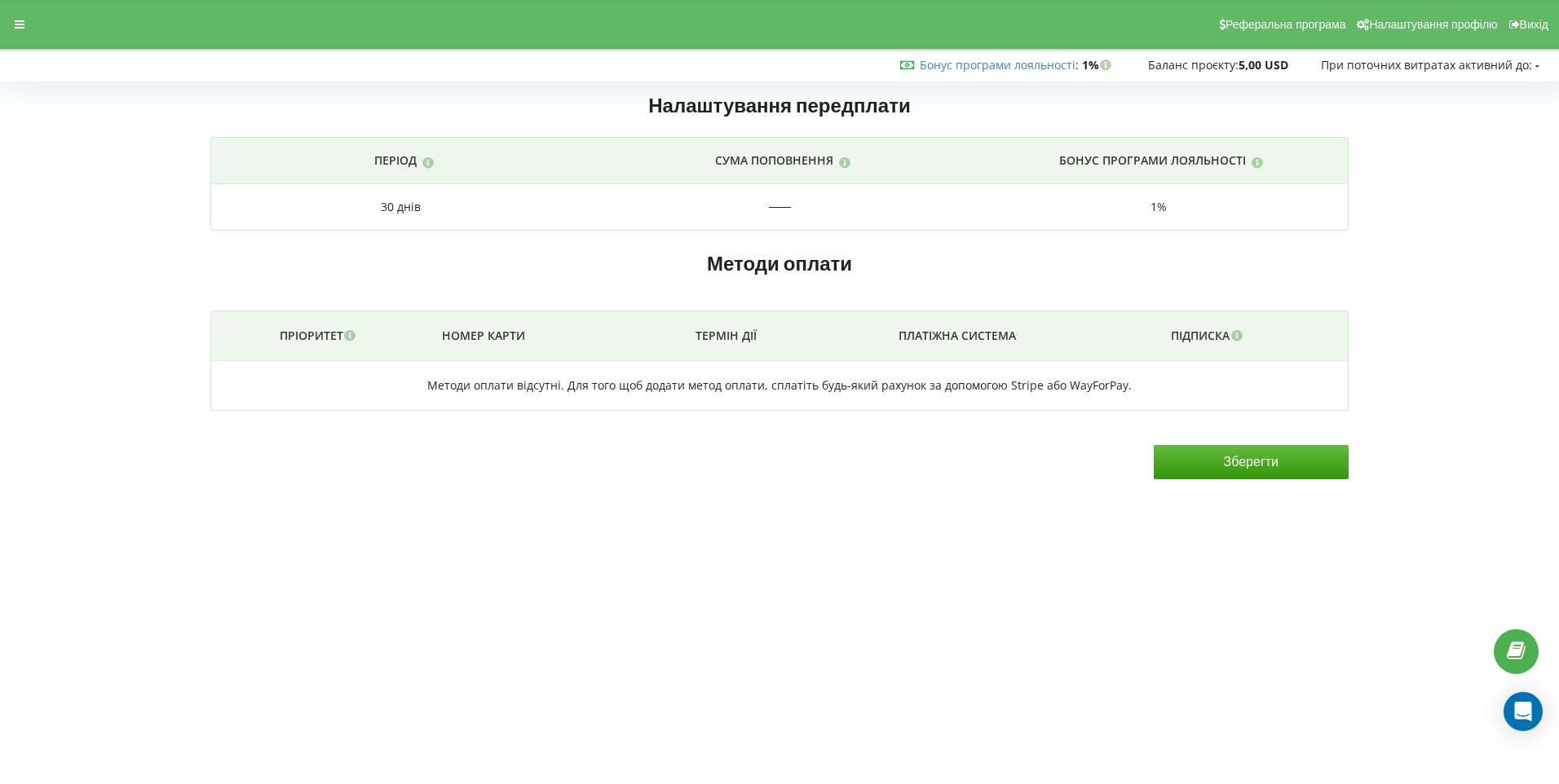
click at [1264, 469] on input "Зберегти" at bounding box center [1251, 461] width 195 height 34
click at [25, 36] on div "Реферальна програма Налаштування профілю Вихід" at bounding box center [780, 24] width 1582 height 49
click at [21, 30] on div at bounding box center [20, 24] width 30 height 23
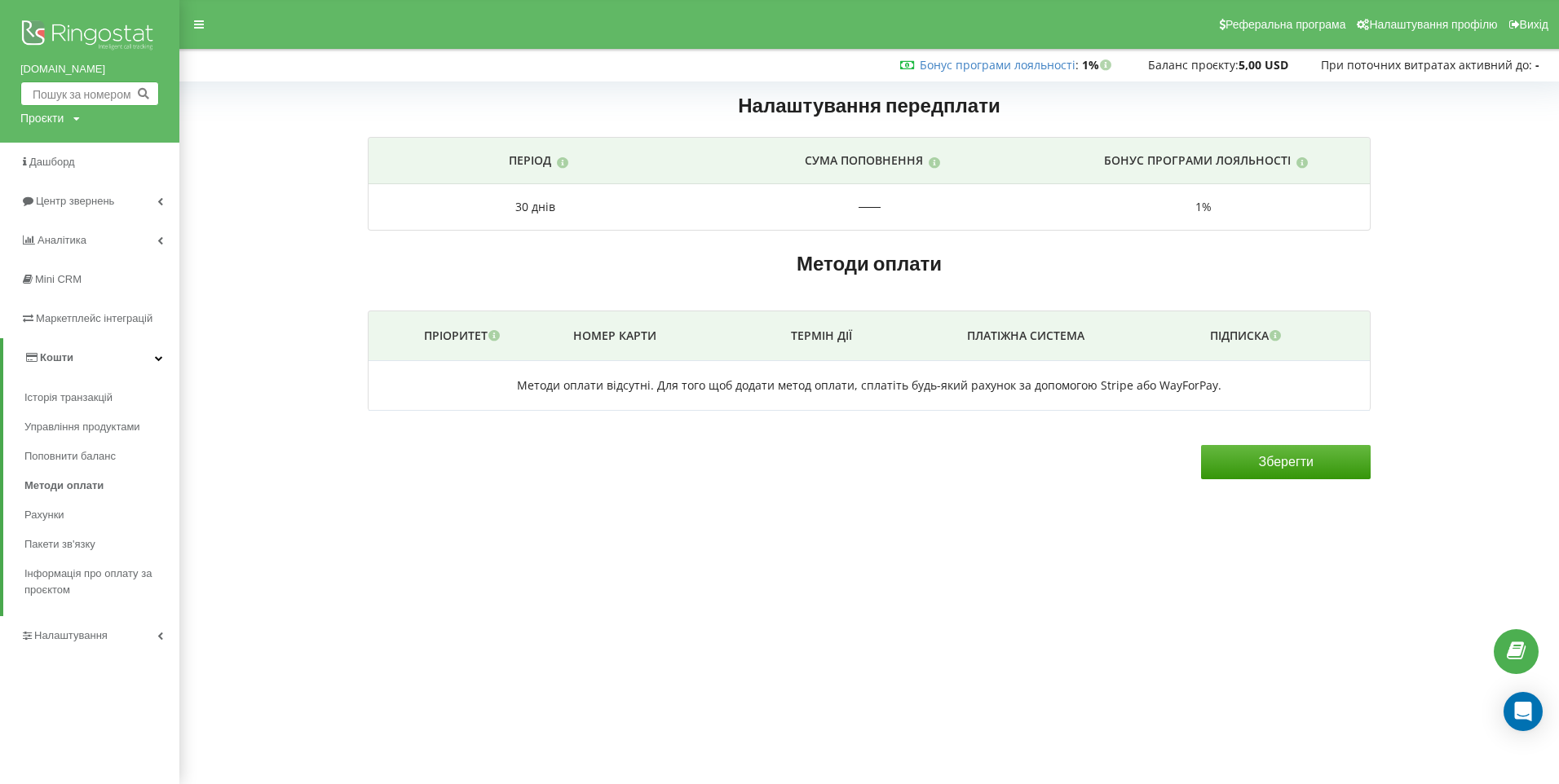
click at [86, 96] on input "text" at bounding box center [90, 93] width 139 height 25
type input "+380"
click at [143, 90] on icon at bounding box center [143, 93] width 14 height 10
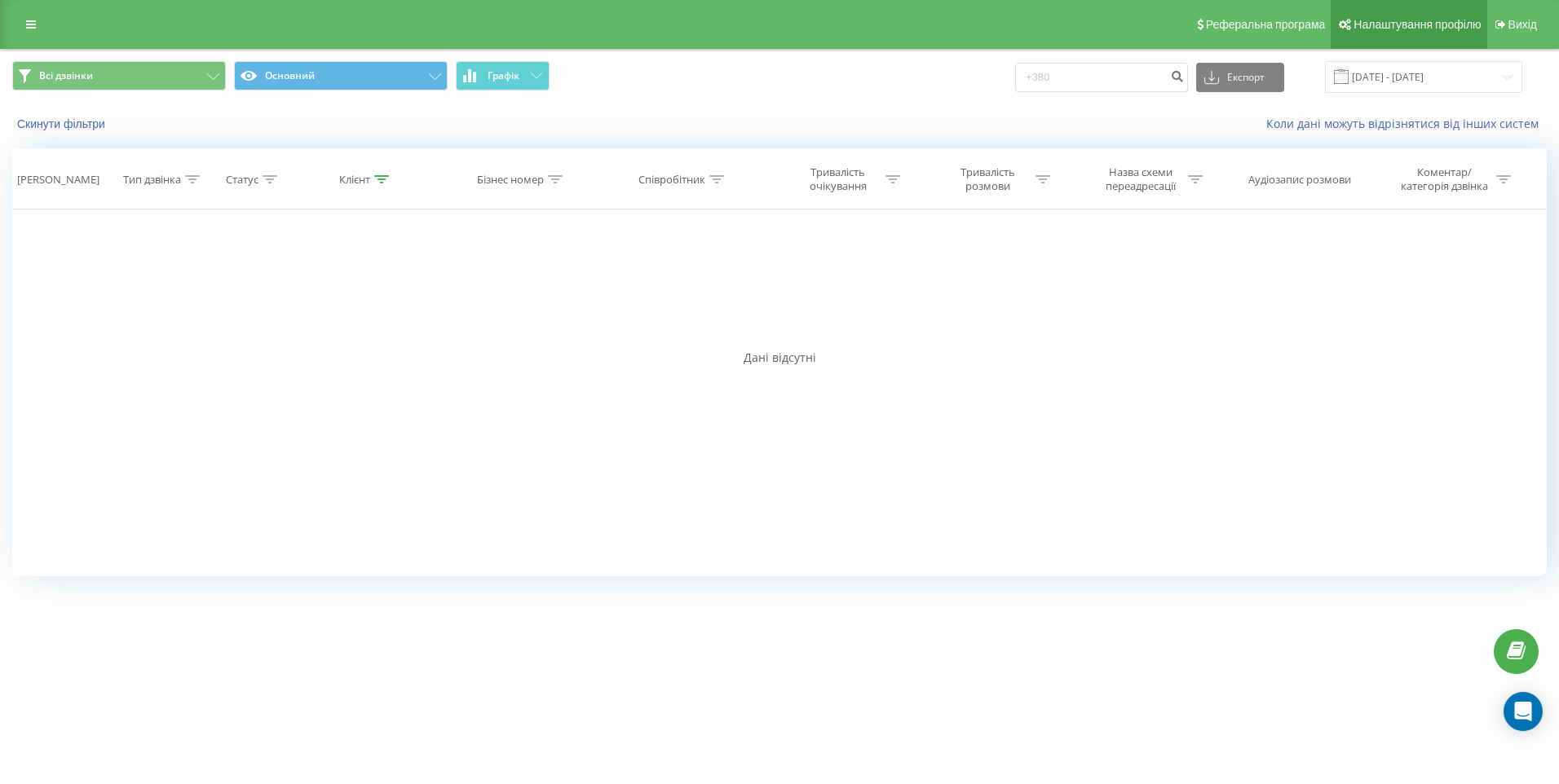
click at [1397, 42] on link "Налаштування профілю" at bounding box center [1408, 24] width 156 height 49
